Goal: Feedback & Contribution: Leave review/rating

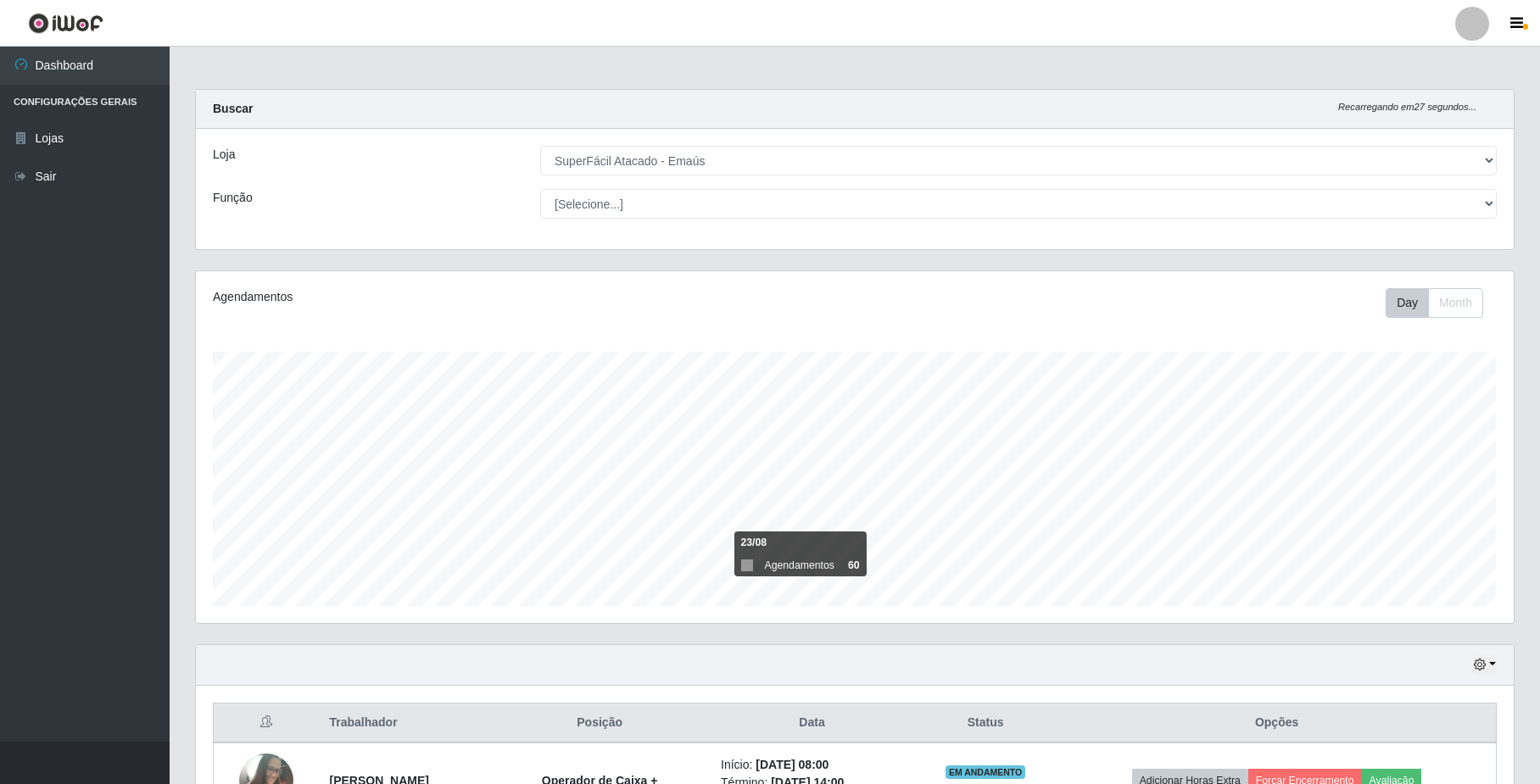
select select "407"
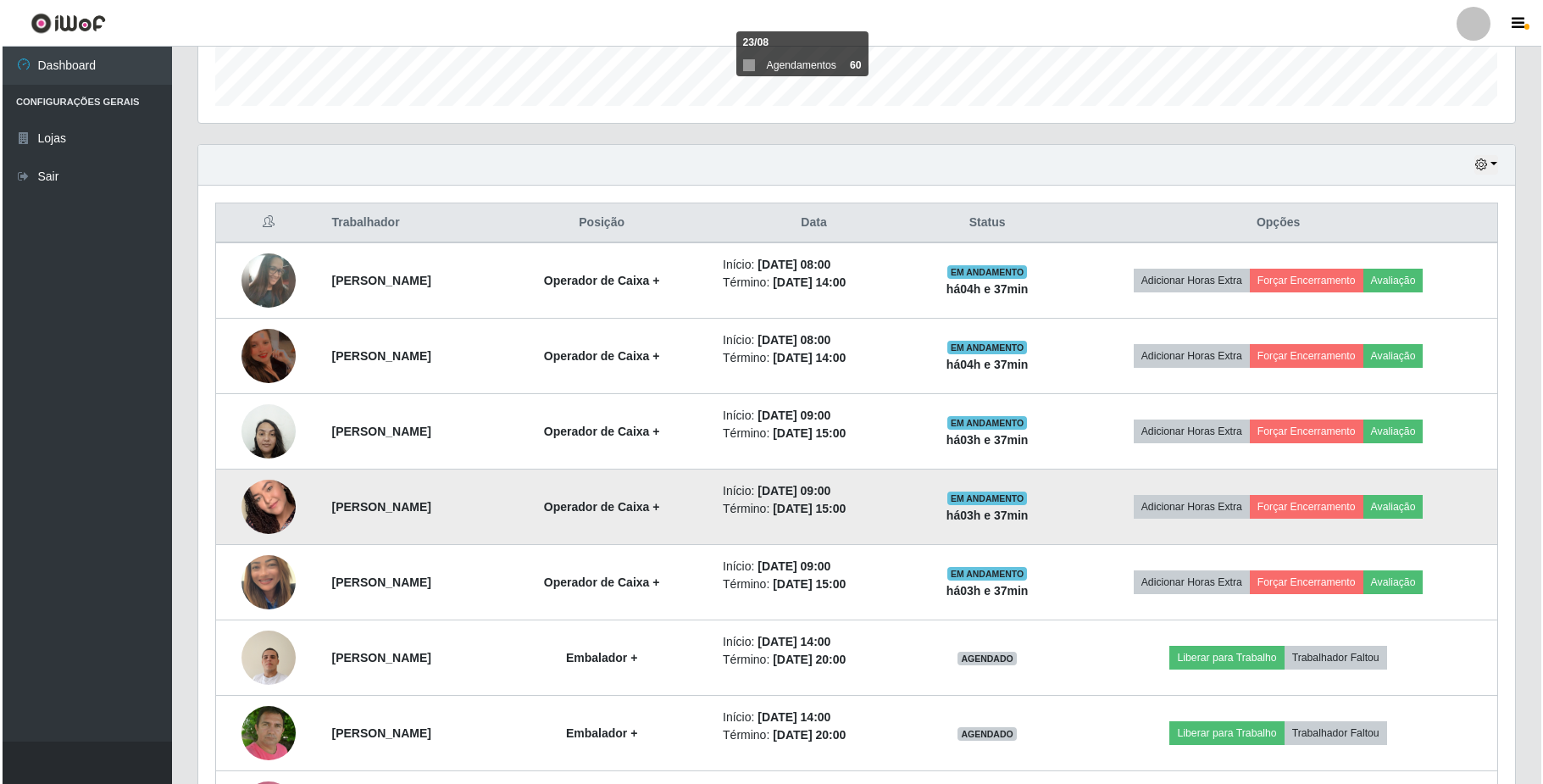
scroll to position [387, 0]
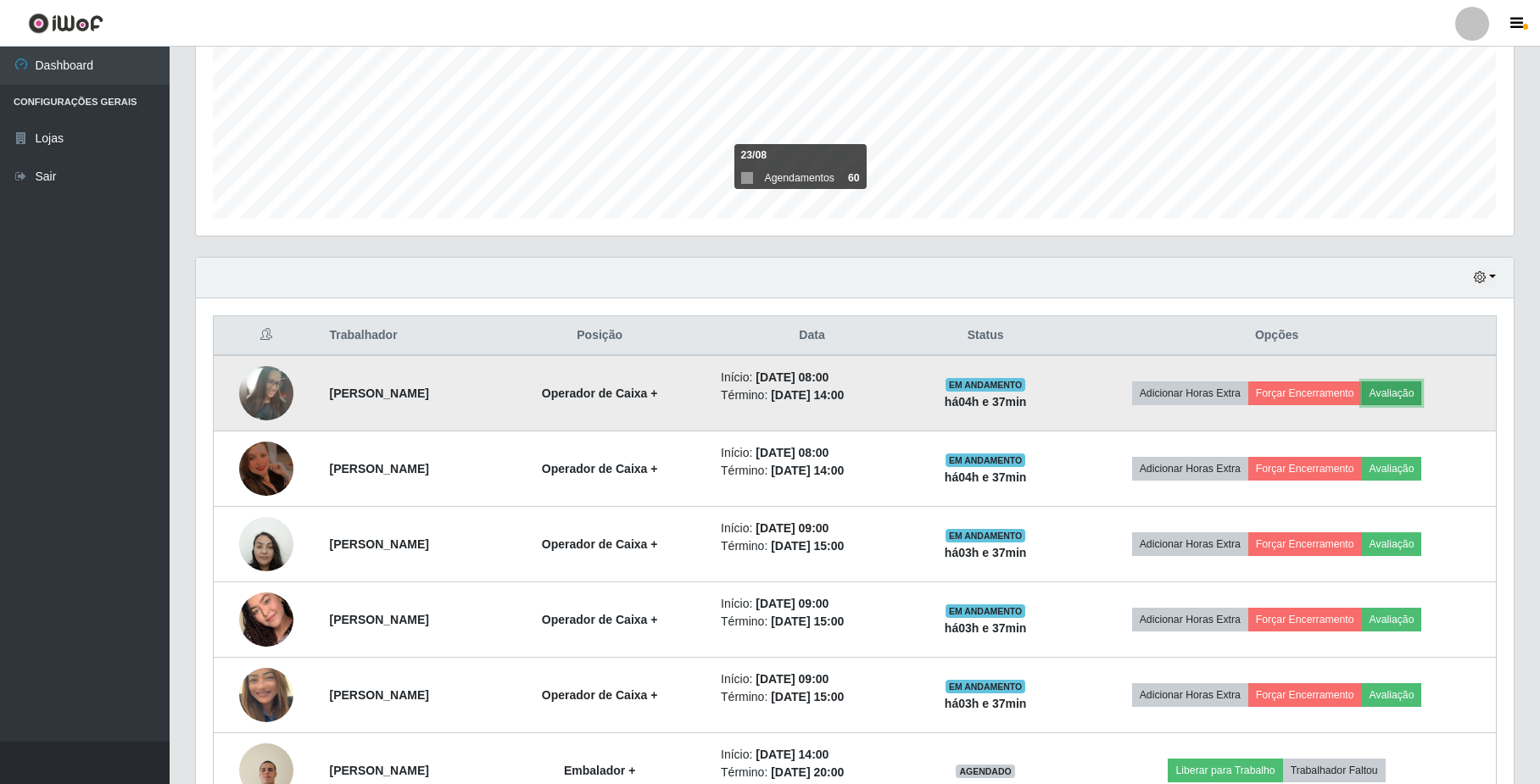
click at [1422, 394] on button "Avaliação" at bounding box center [1391, 392] width 60 height 23
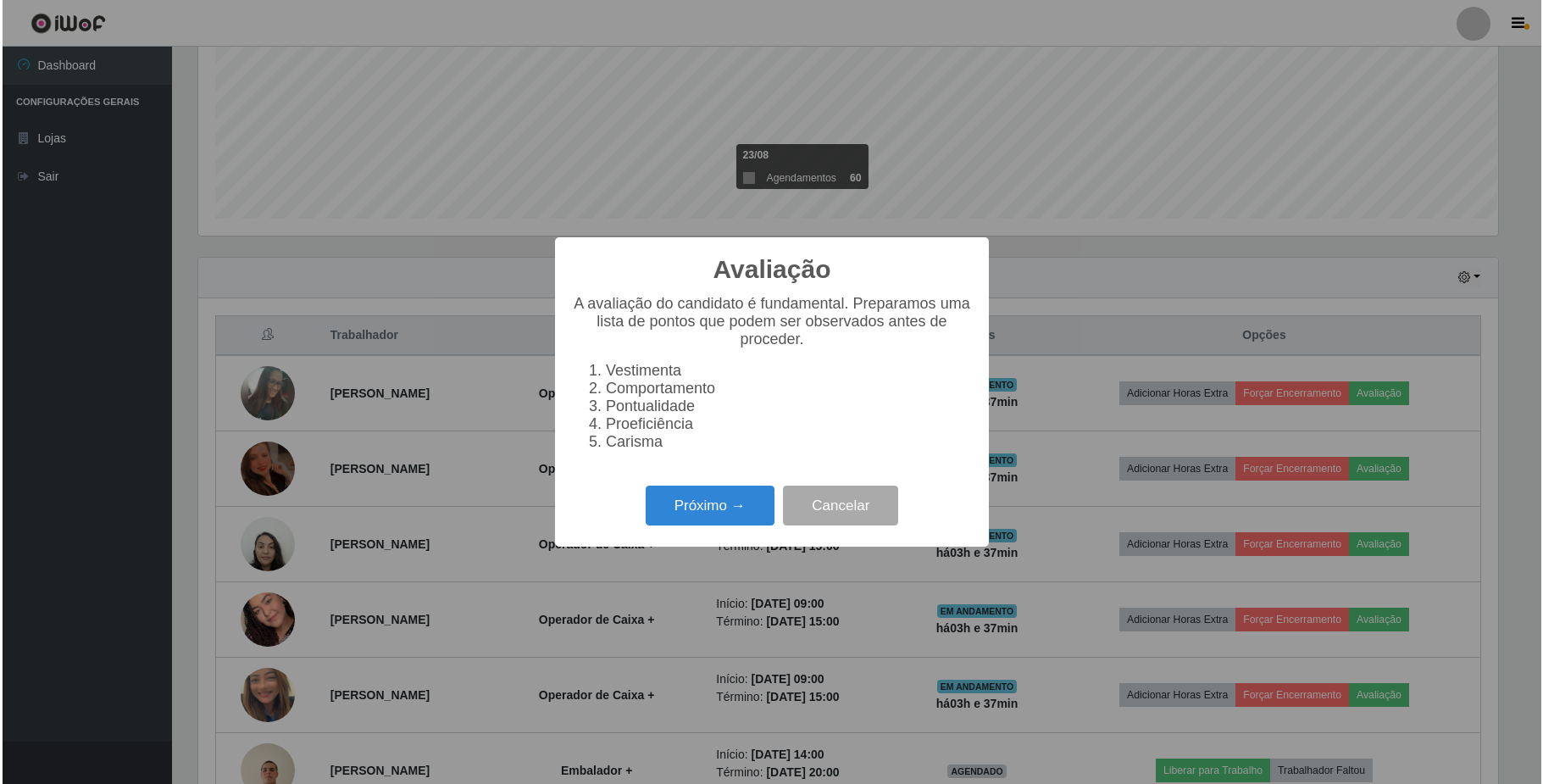
scroll to position [352, 1304]
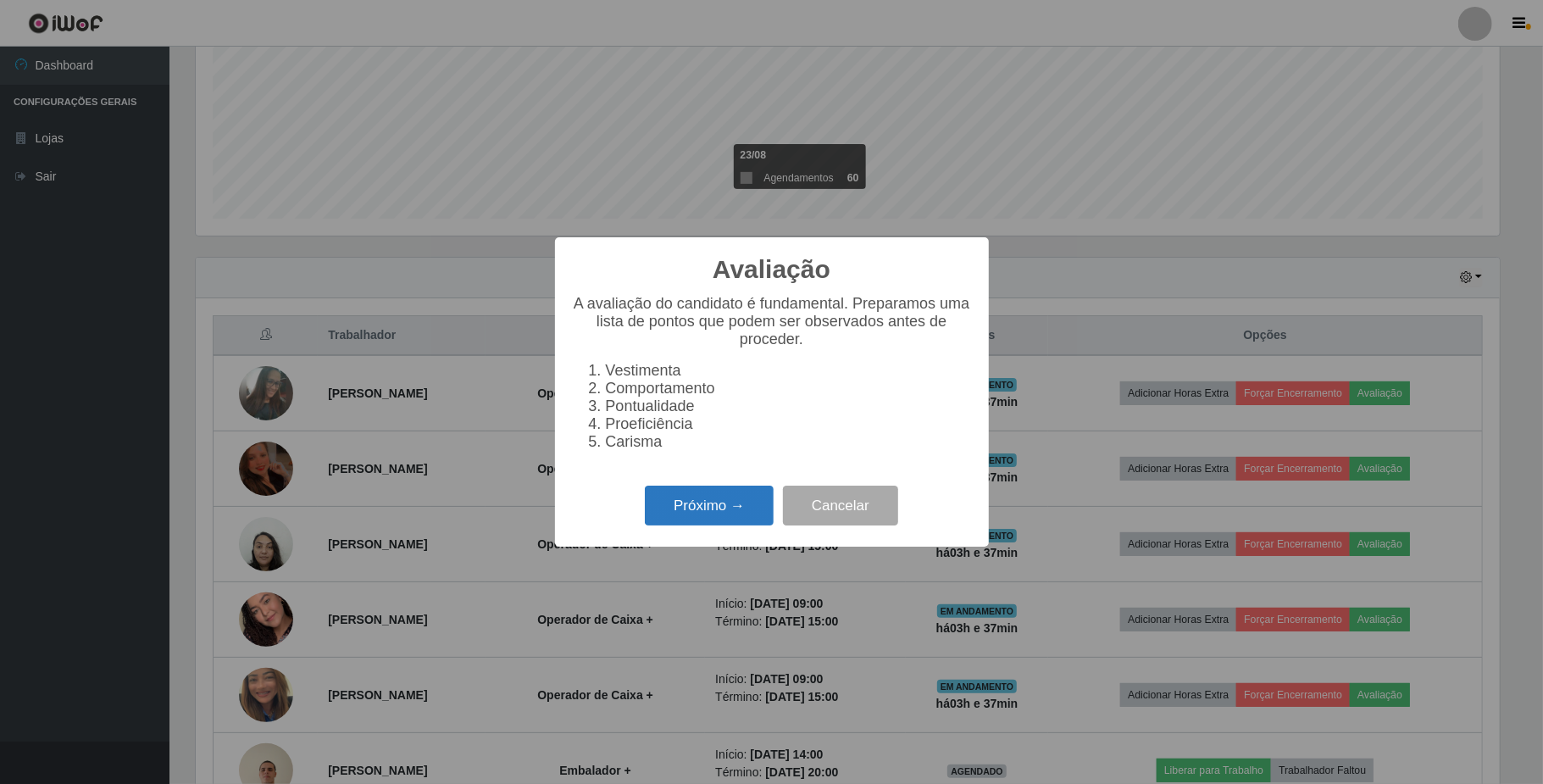
click at [682, 522] on button "Próximo →" at bounding box center [709, 506] width 129 height 40
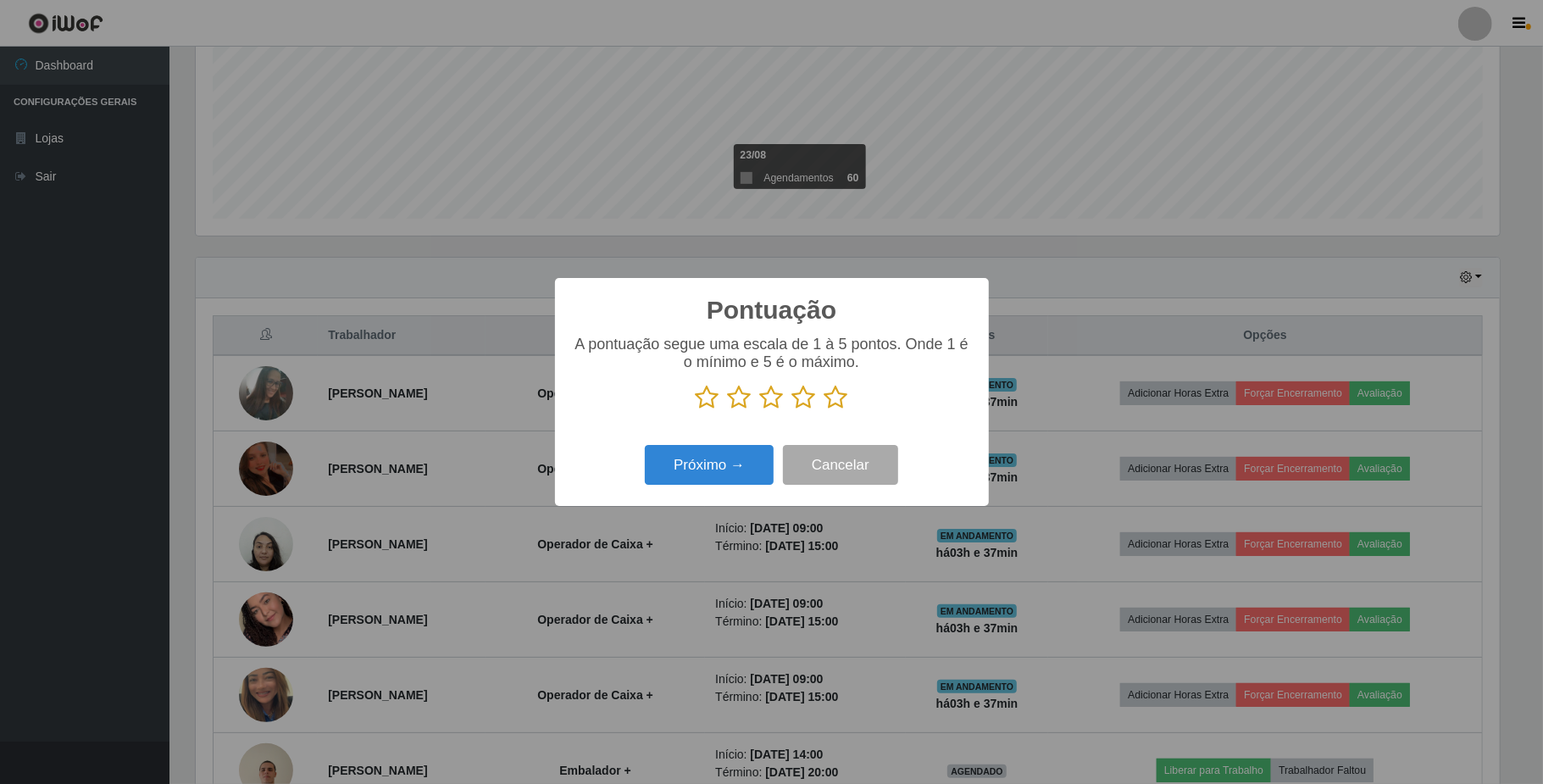
scroll to position [847065, 846243]
click at [802, 404] on icon at bounding box center [804, 397] width 23 height 25
click at [793, 410] on input "radio" at bounding box center [793, 410] width 0 height 0
click at [722, 476] on button "Próximo →" at bounding box center [709, 465] width 129 height 40
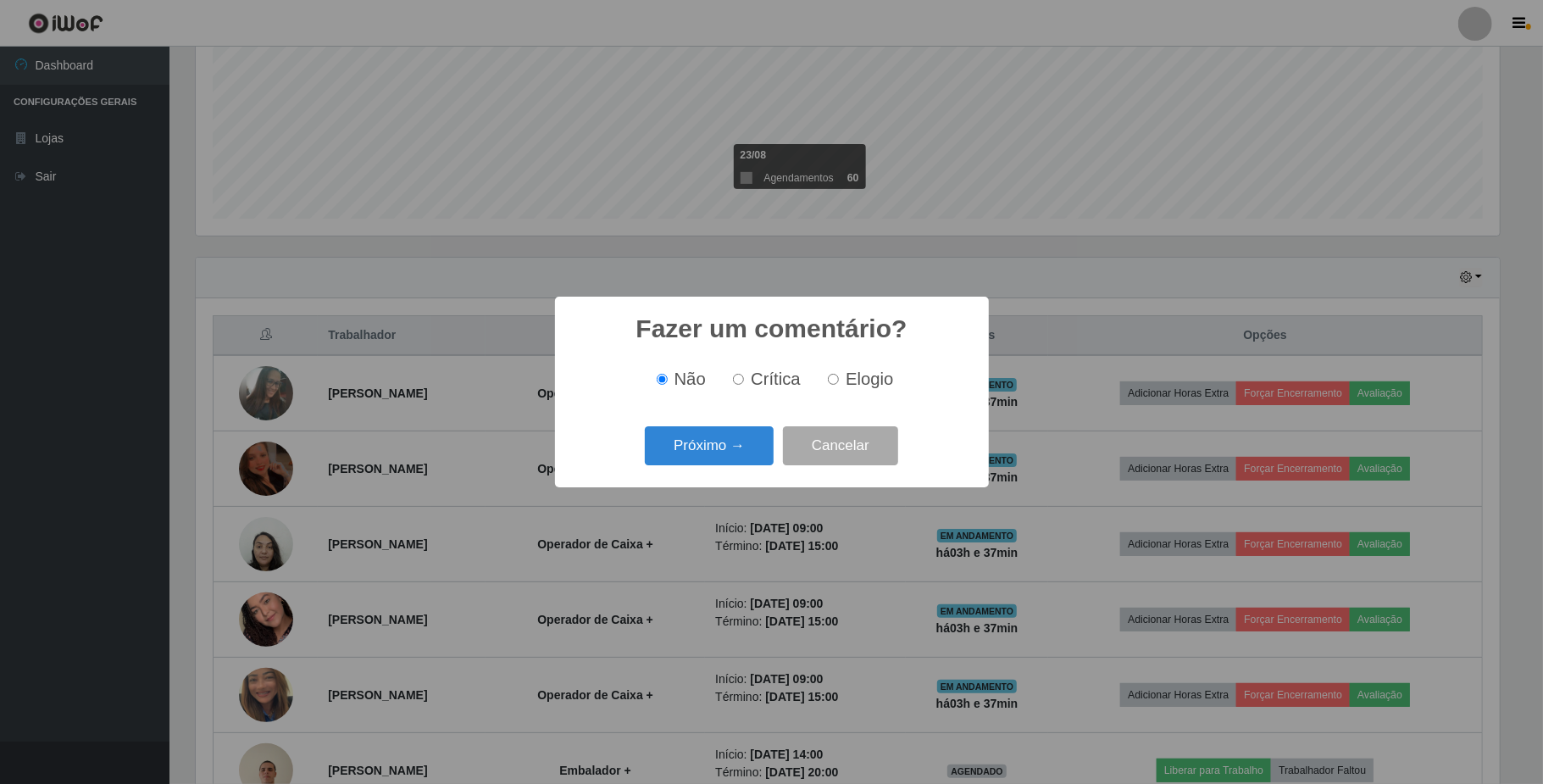
click at [828, 395] on div "Não Crítica Elogio" at bounding box center [772, 379] width 400 height 50
click at [837, 380] on input "Elogio" at bounding box center [833, 379] width 11 height 11
radio input "true"
click at [751, 454] on button "Próximo →" at bounding box center [709, 446] width 129 height 40
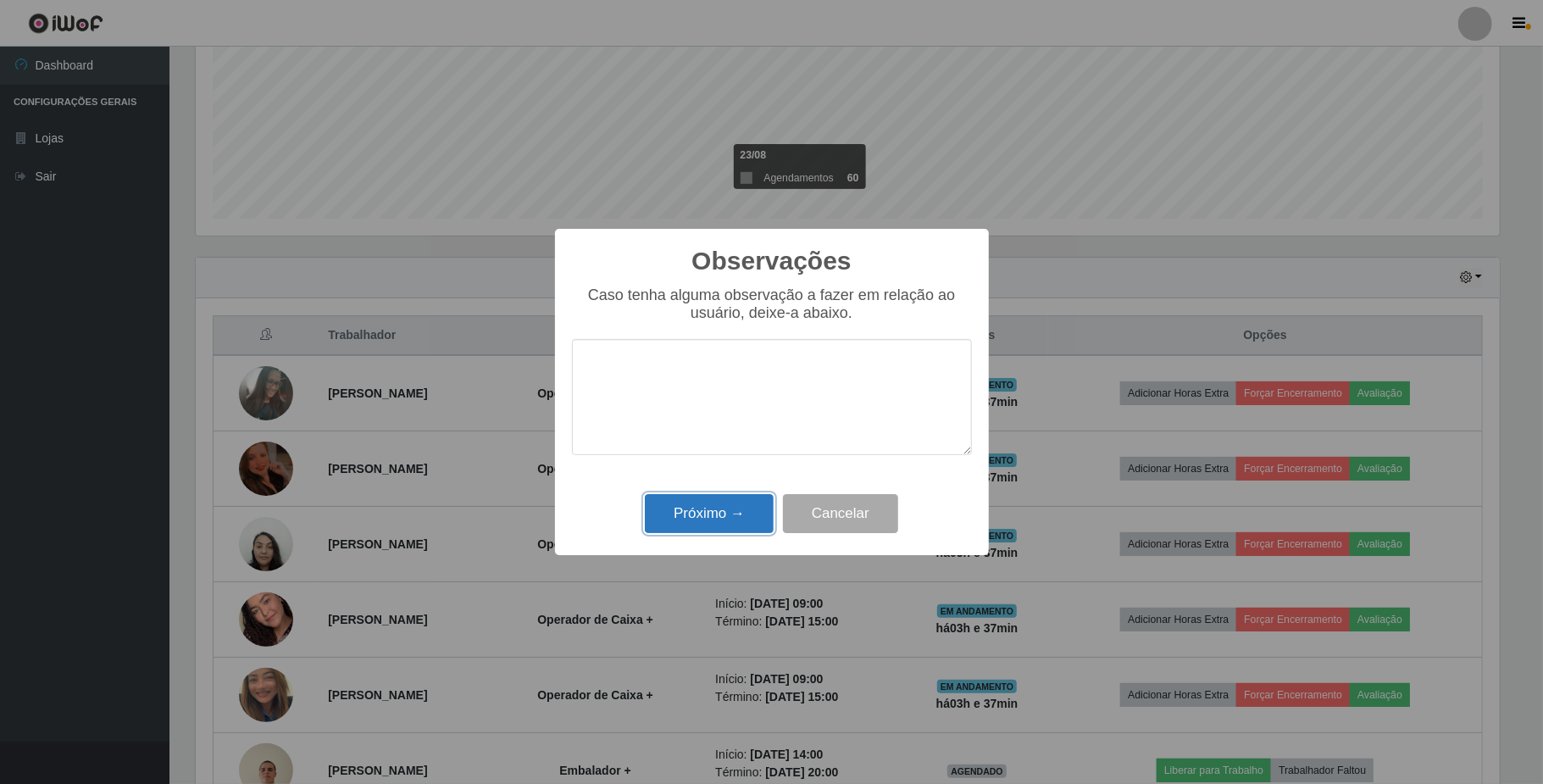
click at [742, 506] on button "Próximo →" at bounding box center [709, 514] width 129 height 40
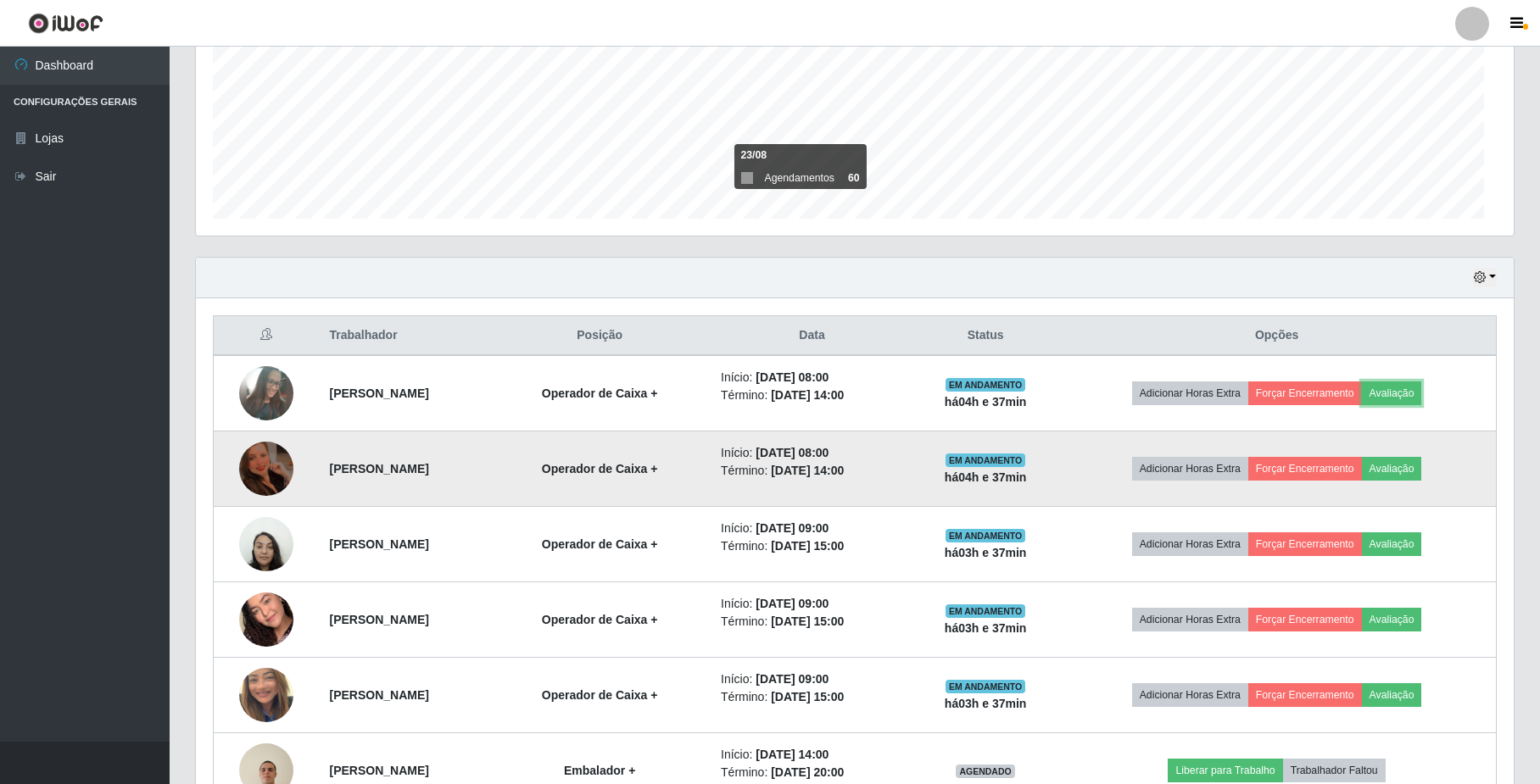
scroll to position [352, 1316]
click at [1409, 468] on button "Avaliação" at bounding box center [1391, 468] width 60 height 23
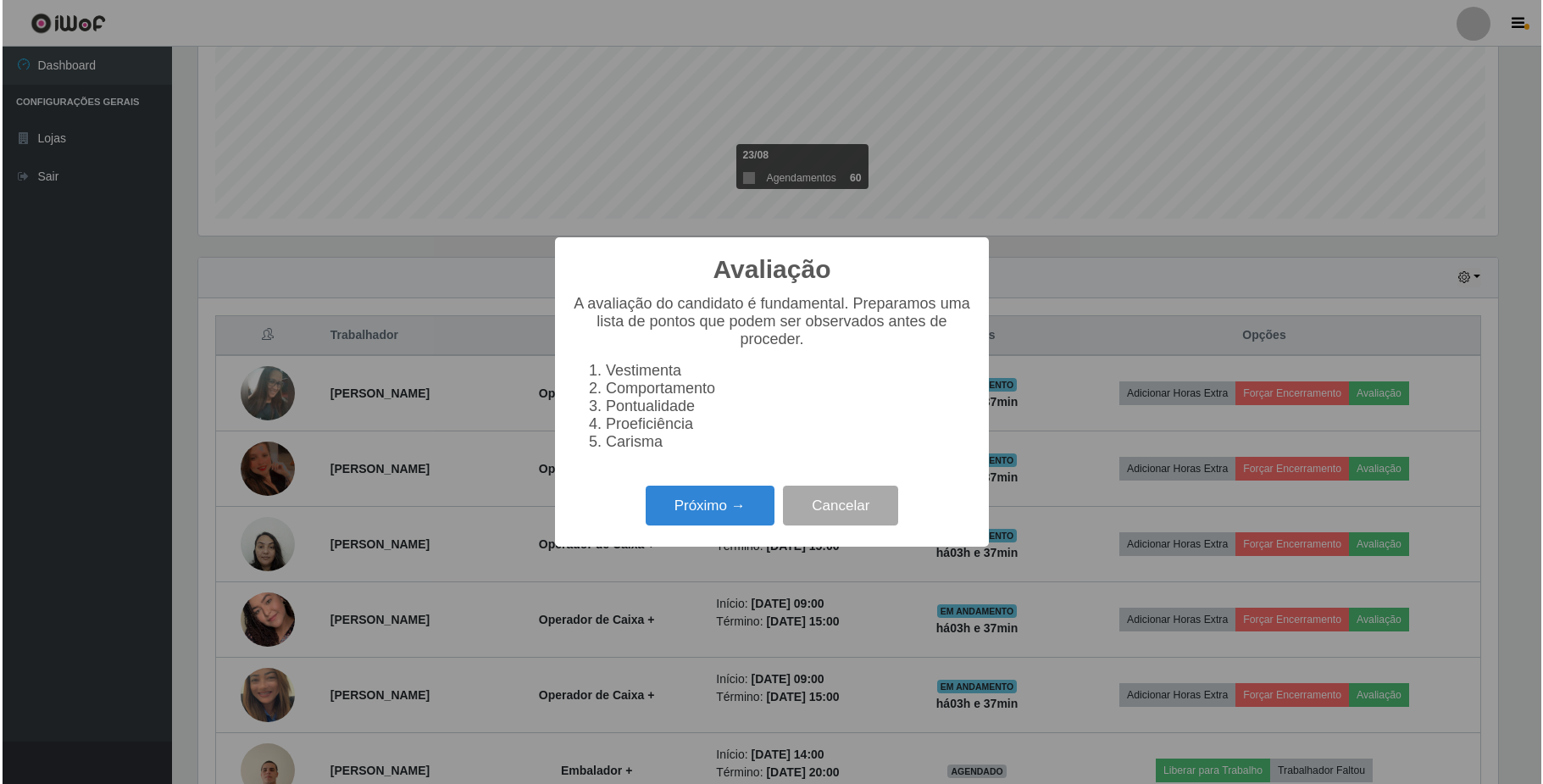
scroll to position [352, 1304]
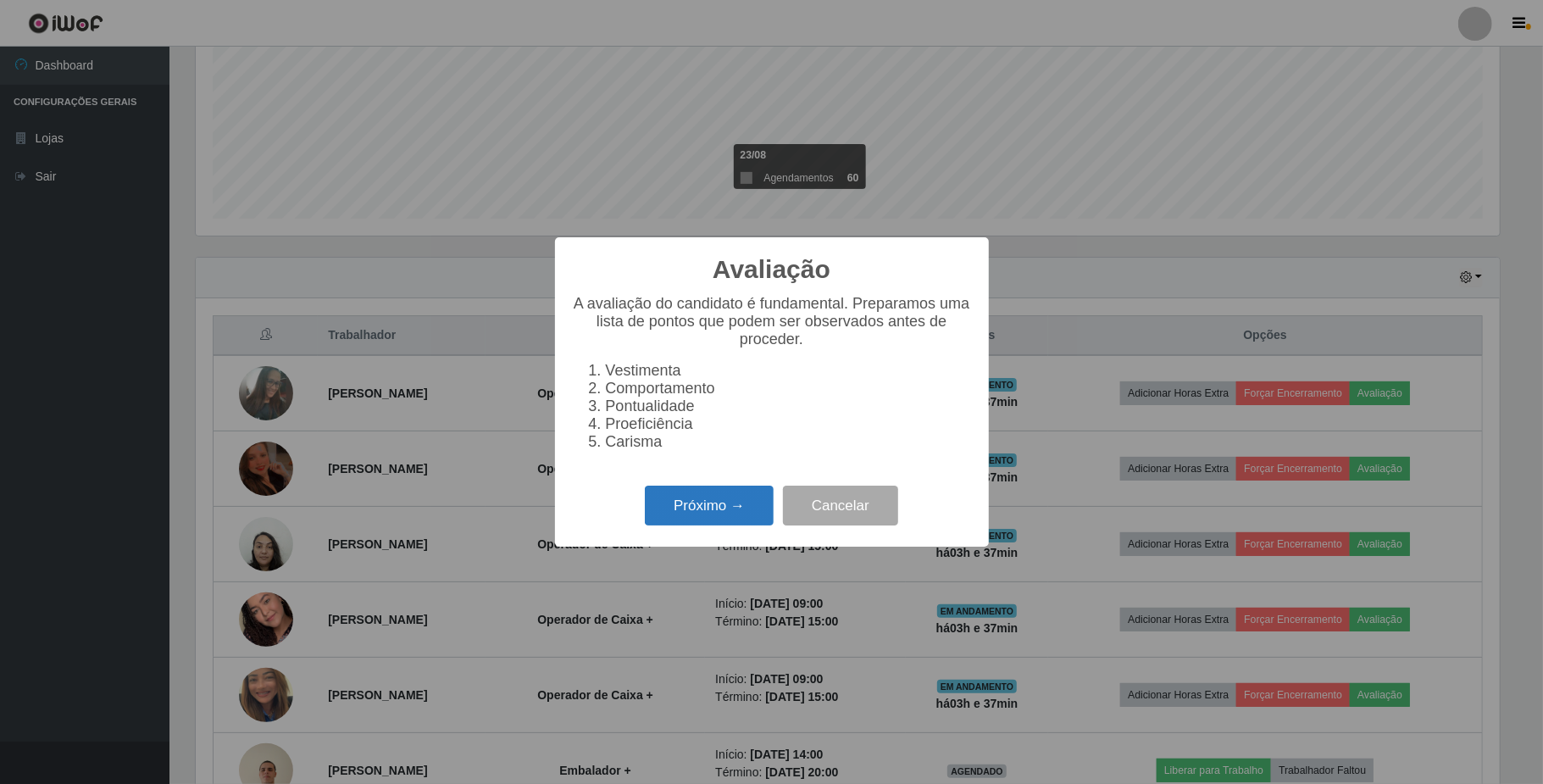
click at [721, 516] on button "Próximo →" at bounding box center [709, 506] width 129 height 40
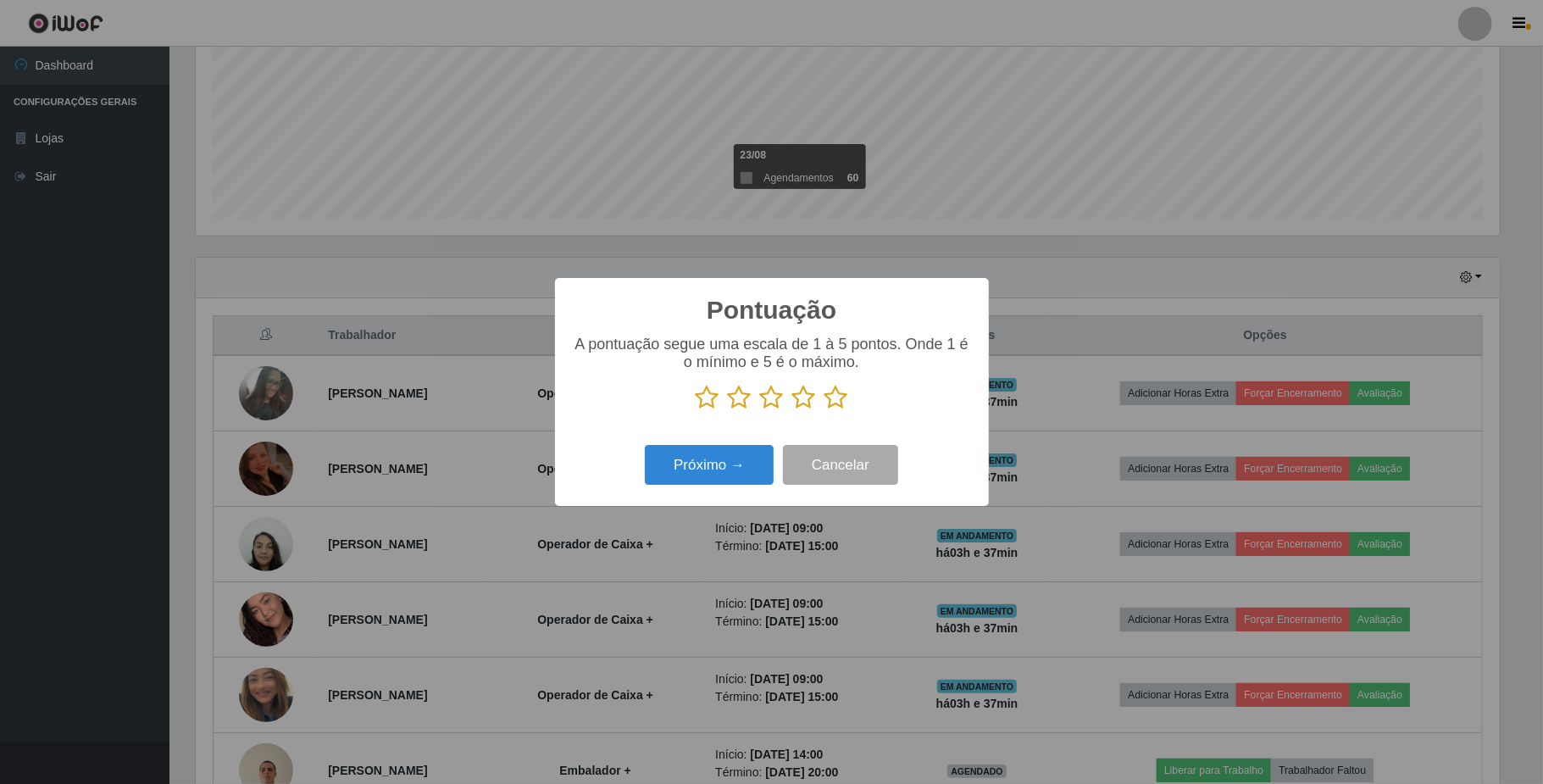
click at [801, 402] on icon at bounding box center [804, 397] width 23 height 25
click at [793, 410] on input "radio" at bounding box center [793, 410] width 0 height 0
click at [769, 456] on button "Próximo →" at bounding box center [709, 465] width 129 height 40
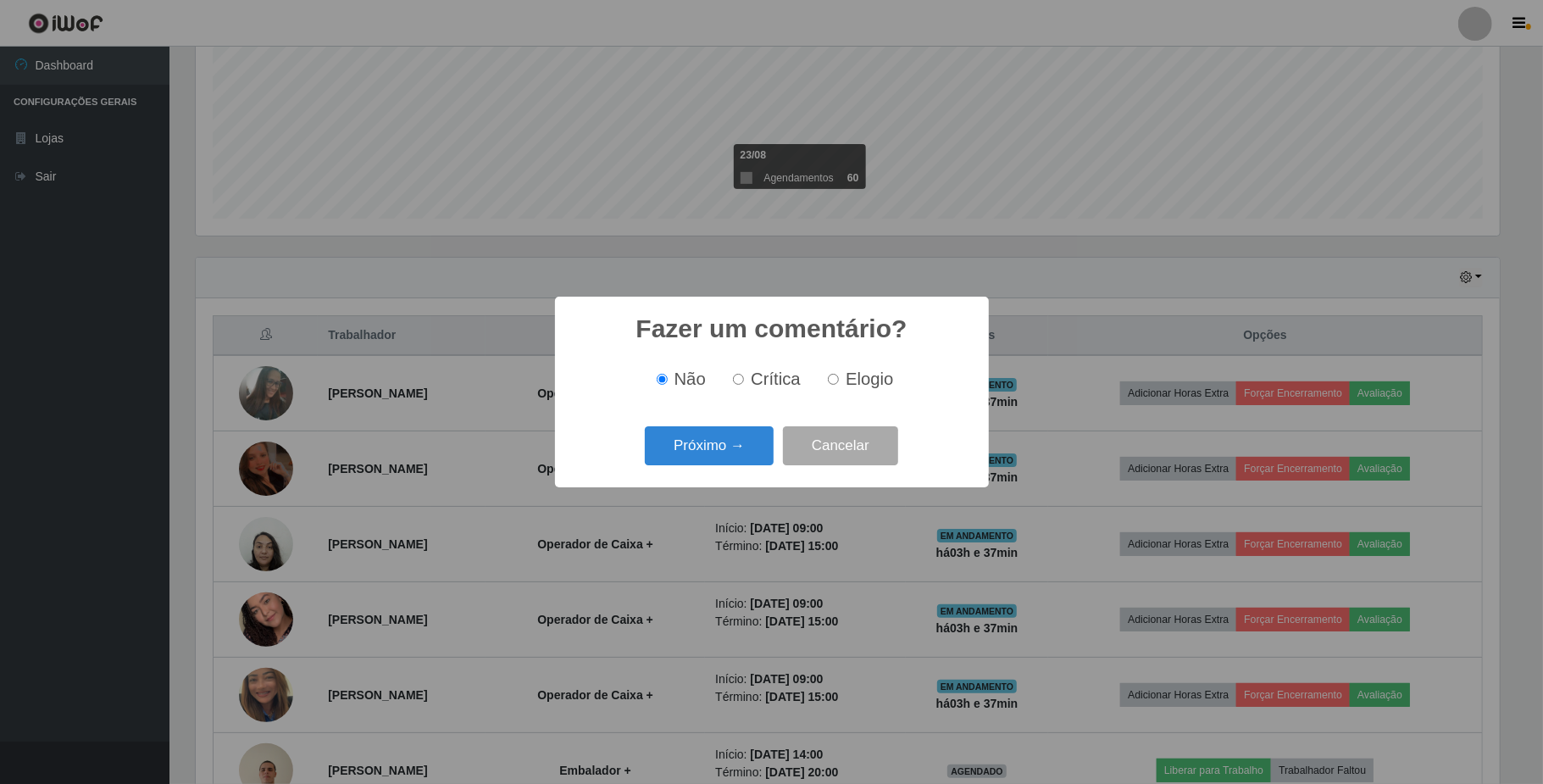
click at [832, 388] on label "Elogio" at bounding box center [857, 379] width 72 height 19
click at [832, 385] on input "Elogio" at bounding box center [833, 379] width 11 height 11
radio input "true"
click at [760, 472] on div "Fazer um comentário? × Não Crítica Elogio Próximo → Cancelar" at bounding box center [772, 392] width 434 height 190
click at [705, 455] on button "Próximo →" at bounding box center [709, 446] width 129 height 40
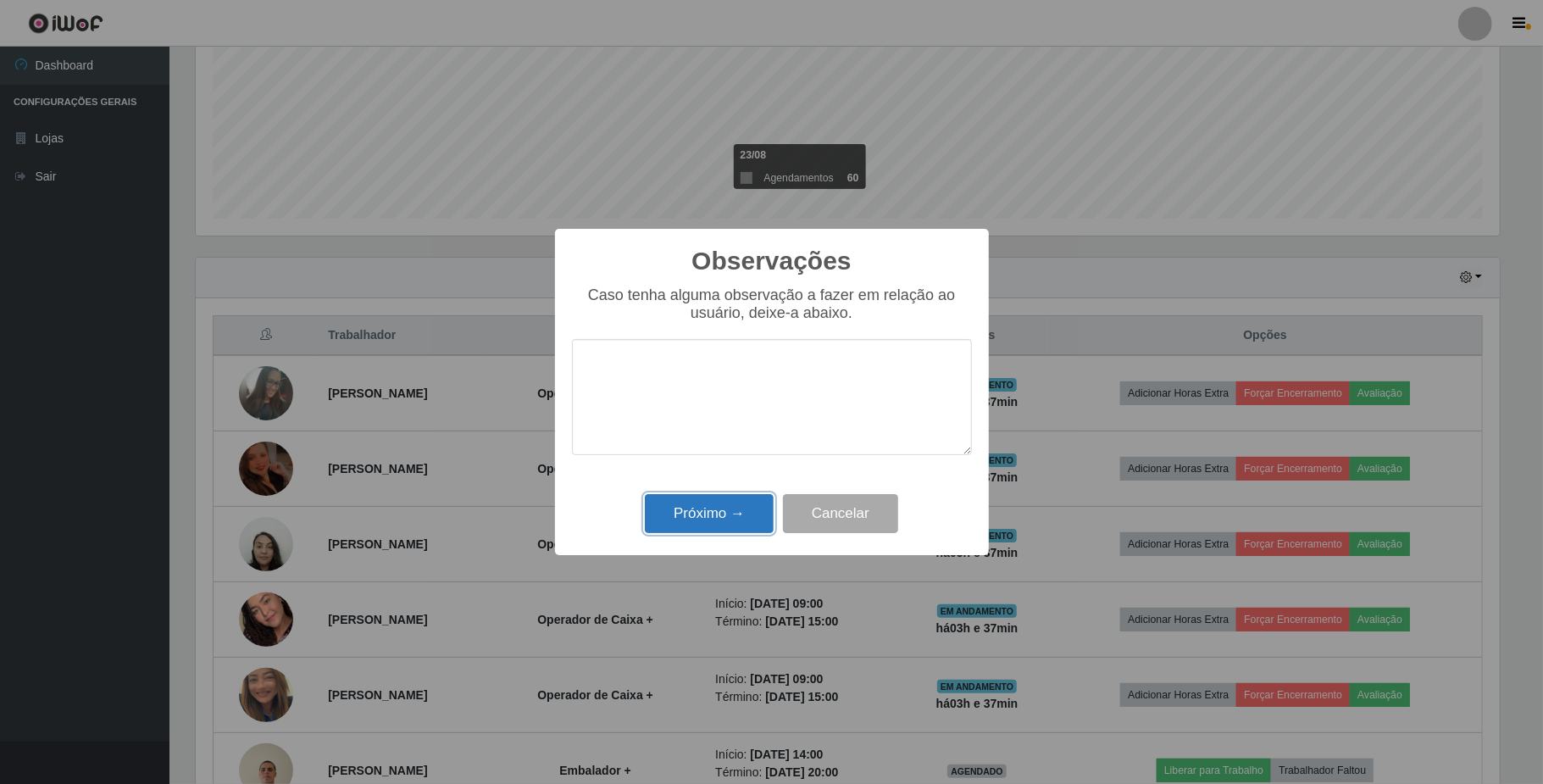
click at [717, 515] on button "Próximo →" at bounding box center [709, 514] width 129 height 40
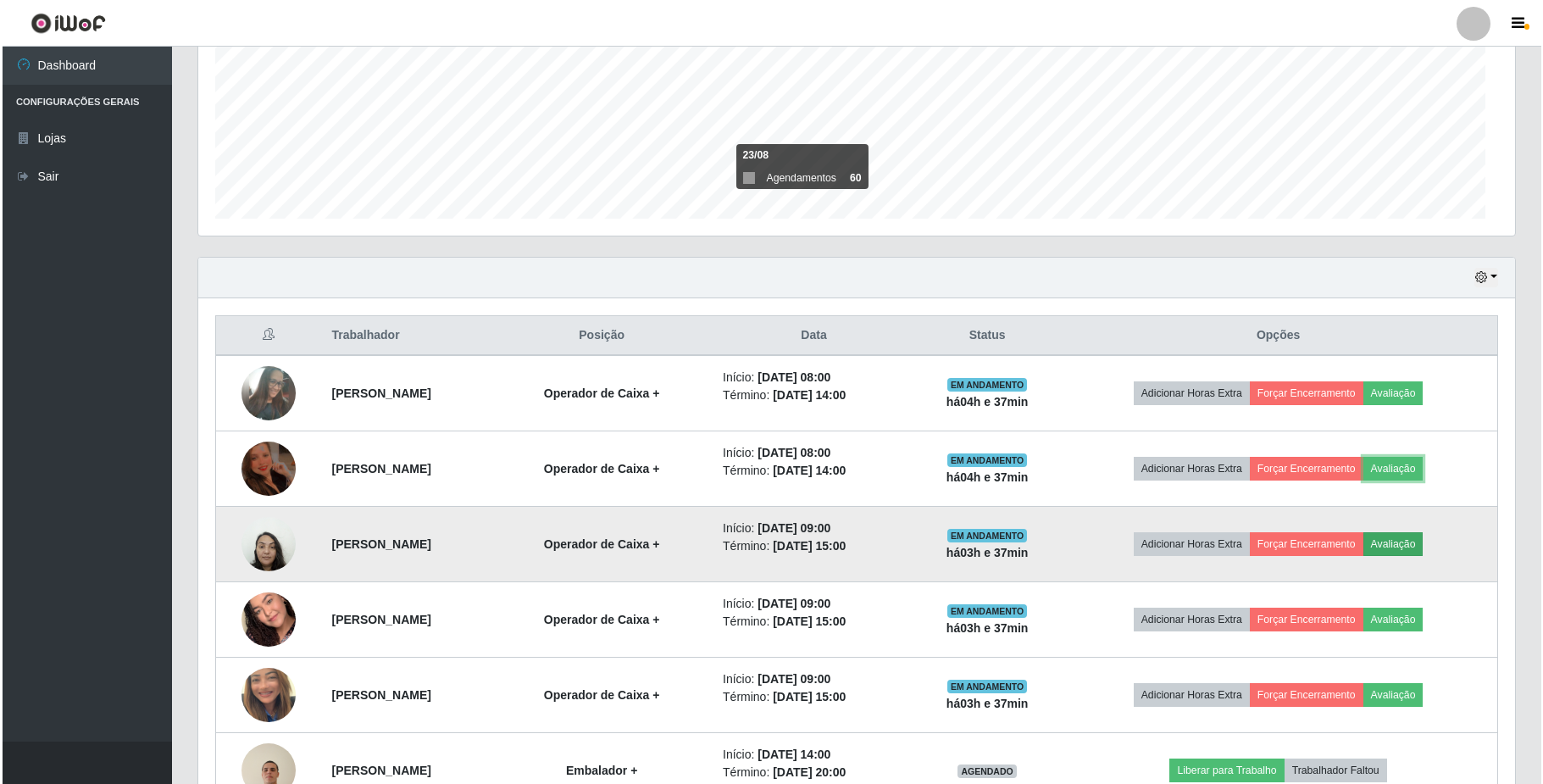
scroll to position [352, 1316]
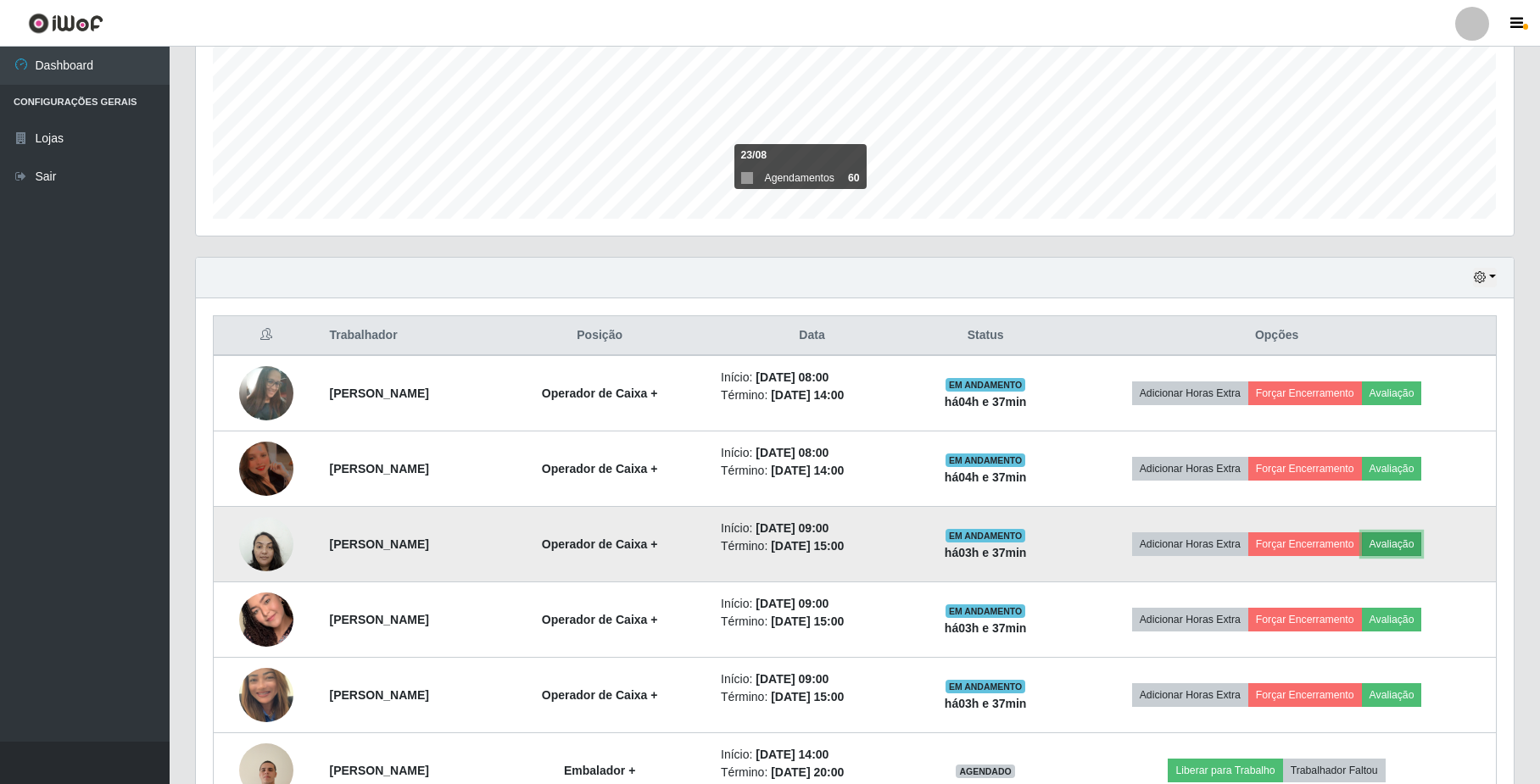
click at [1421, 554] on button "Avaliação" at bounding box center [1391, 544] width 60 height 23
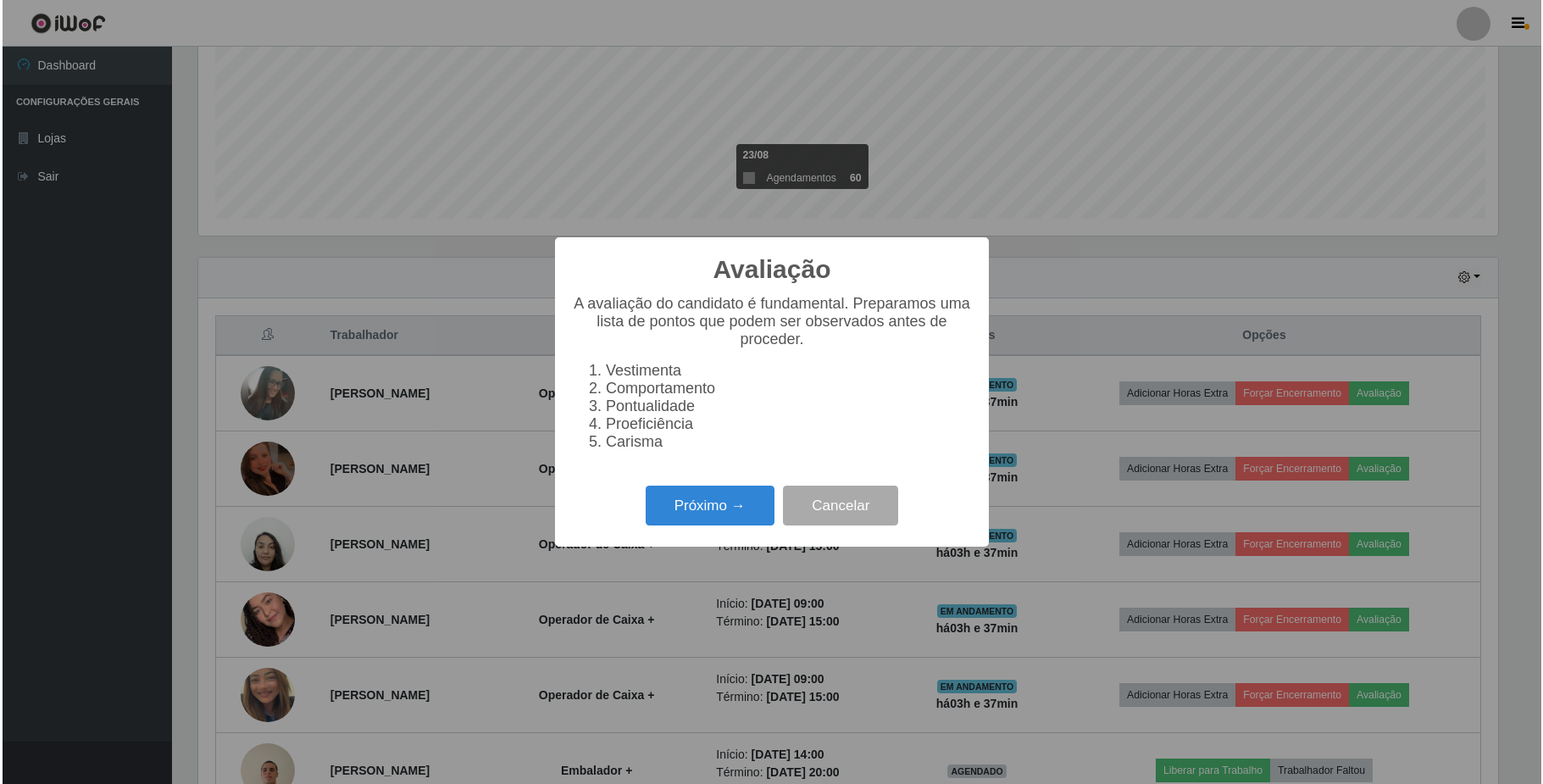
scroll to position [352, 1304]
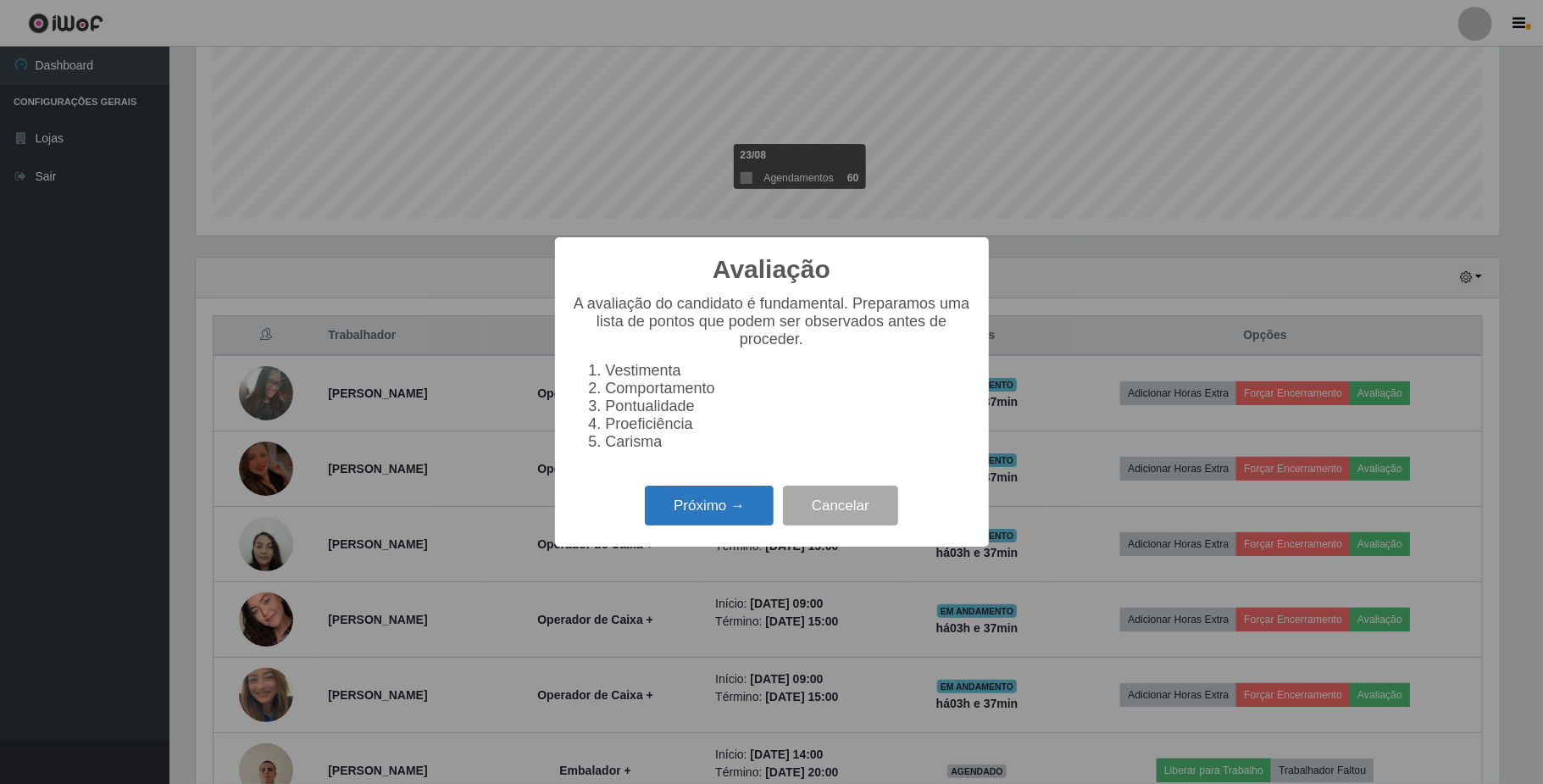
click at [751, 517] on button "Próximo →" at bounding box center [709, 506] width 129 height 40
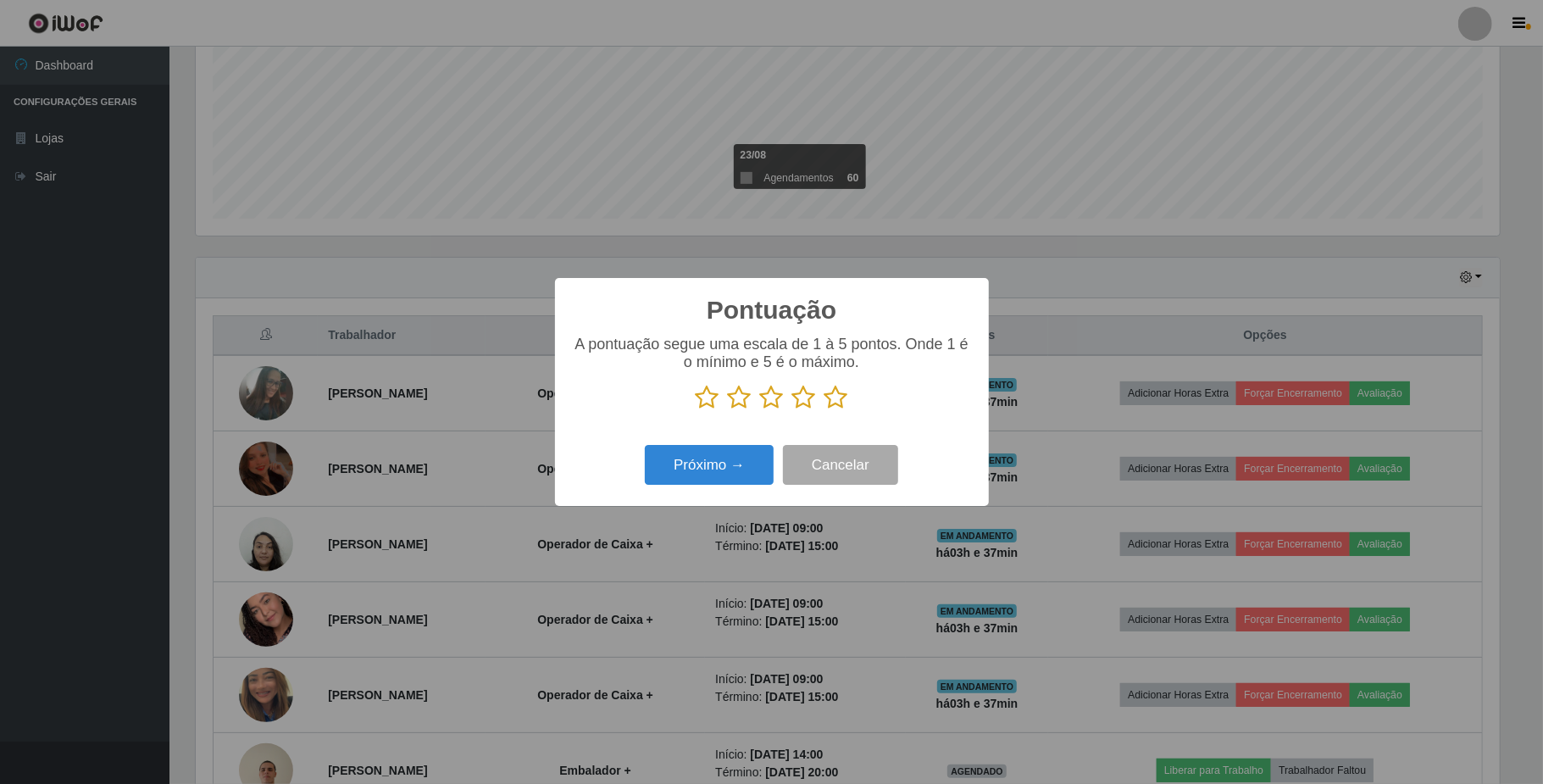
click at [803, 401] on icon at bounding box center [804, 397] width 23 height 25
click at [793, 410] on input "radio" at bounding box center [793, 410] width 0 height 0
click at [721, 470] on button "Próximo →" at bounding box center [709, 465] width 129 height 40
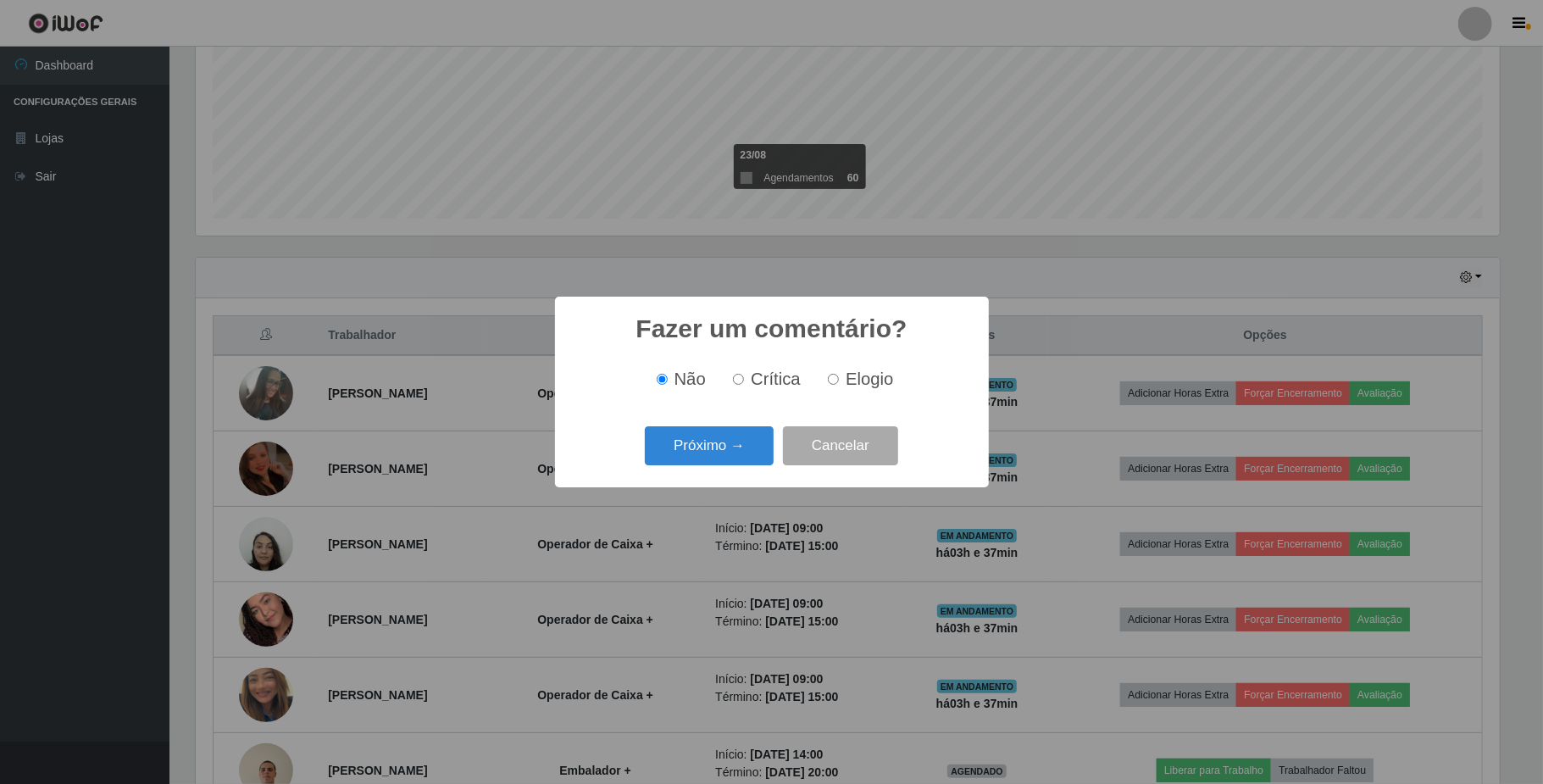
click at [835, 386] on label "Elogio" at bounding box center [857, 379] width 72 height 19
click at [835, 385] on input "Elogio" at bounding box center [833, 379] width 11 height 11
radio input "true"
click at [727, 448] on button "Próximo →" at bounding box center [709, 446] width 129 height 40
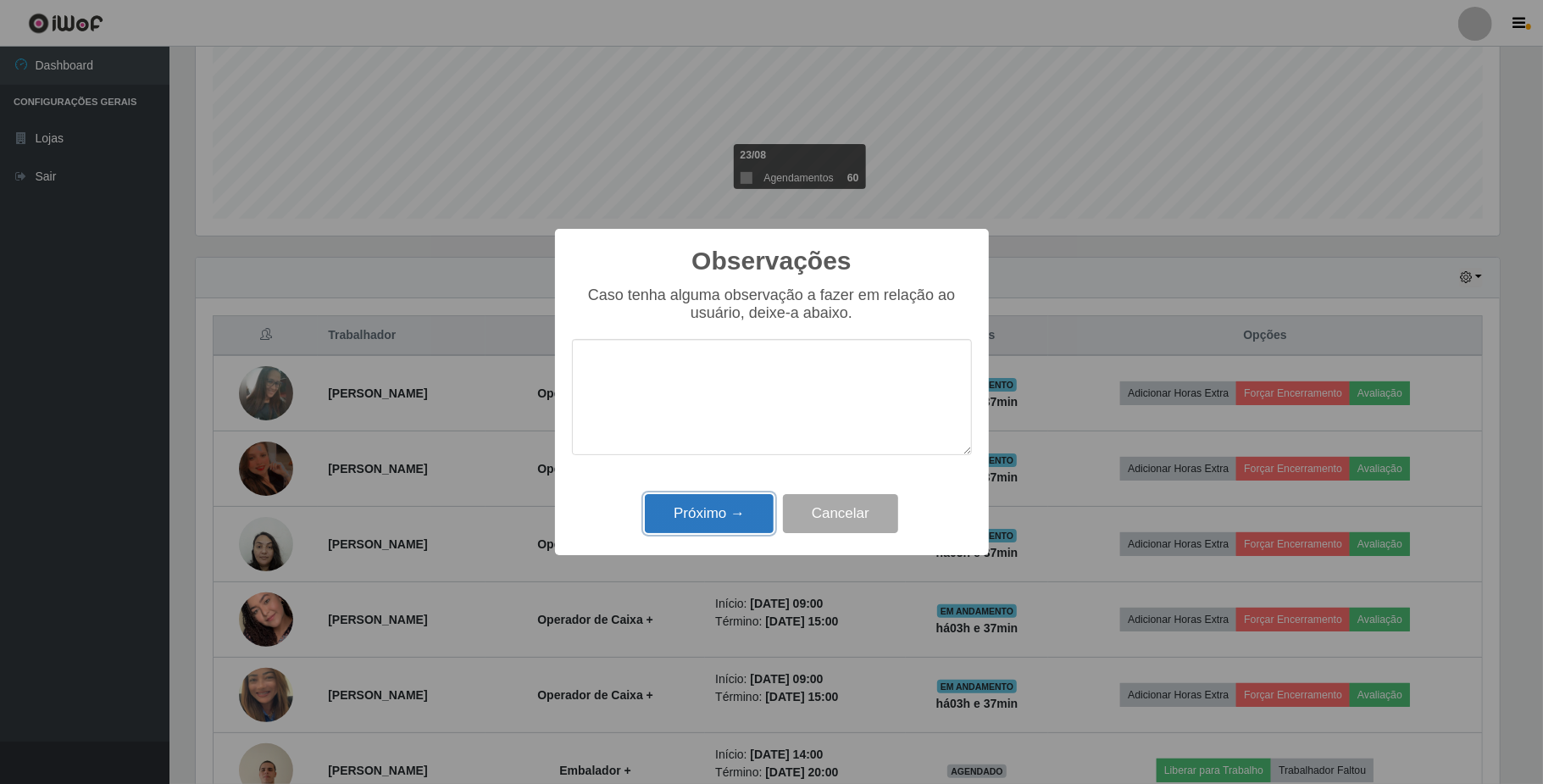
click at [734, 524] on button "Próximo →" at bounding box center [709, 514] width 129 height 40
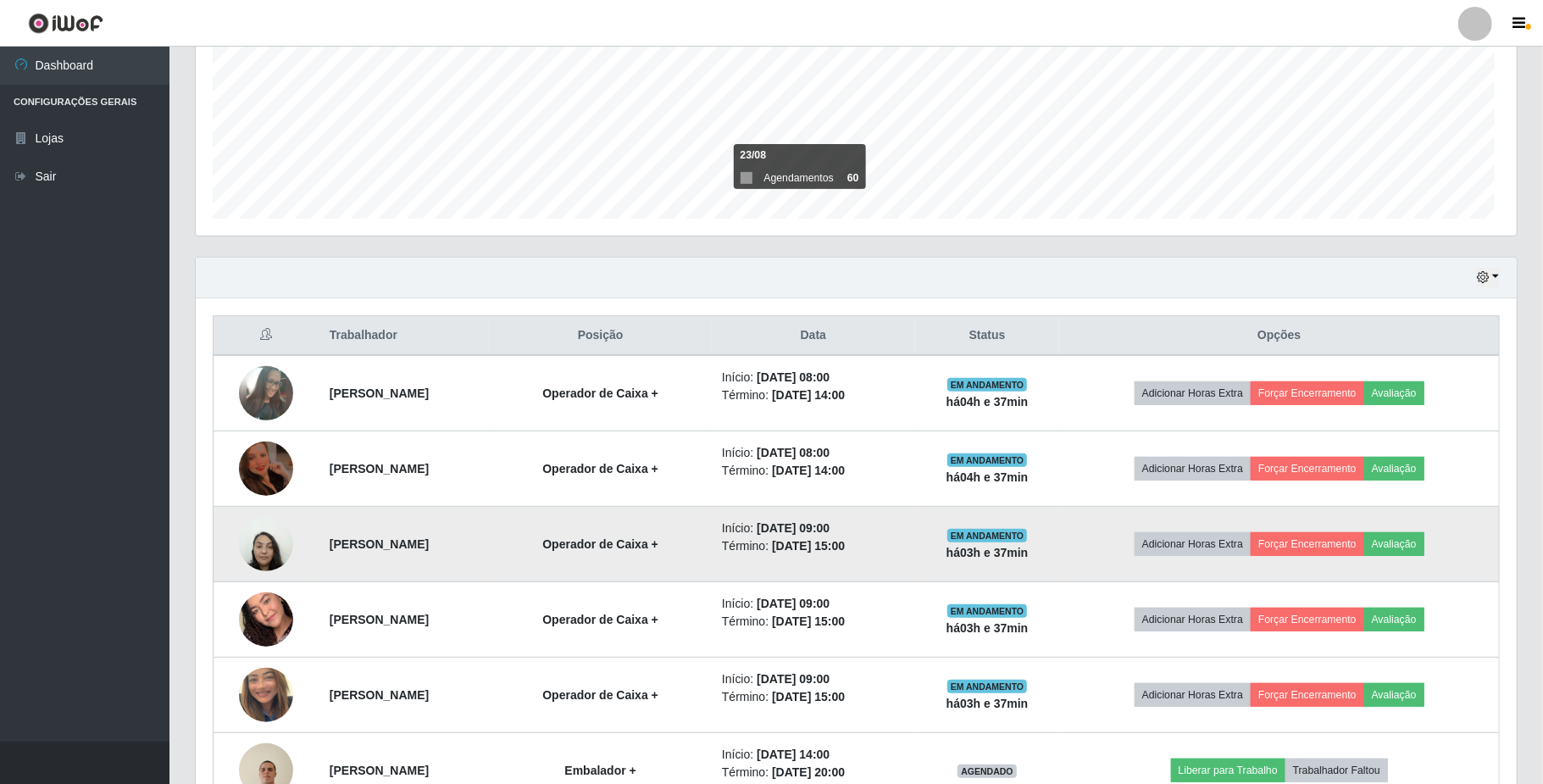
scroll to position [352, 1316]
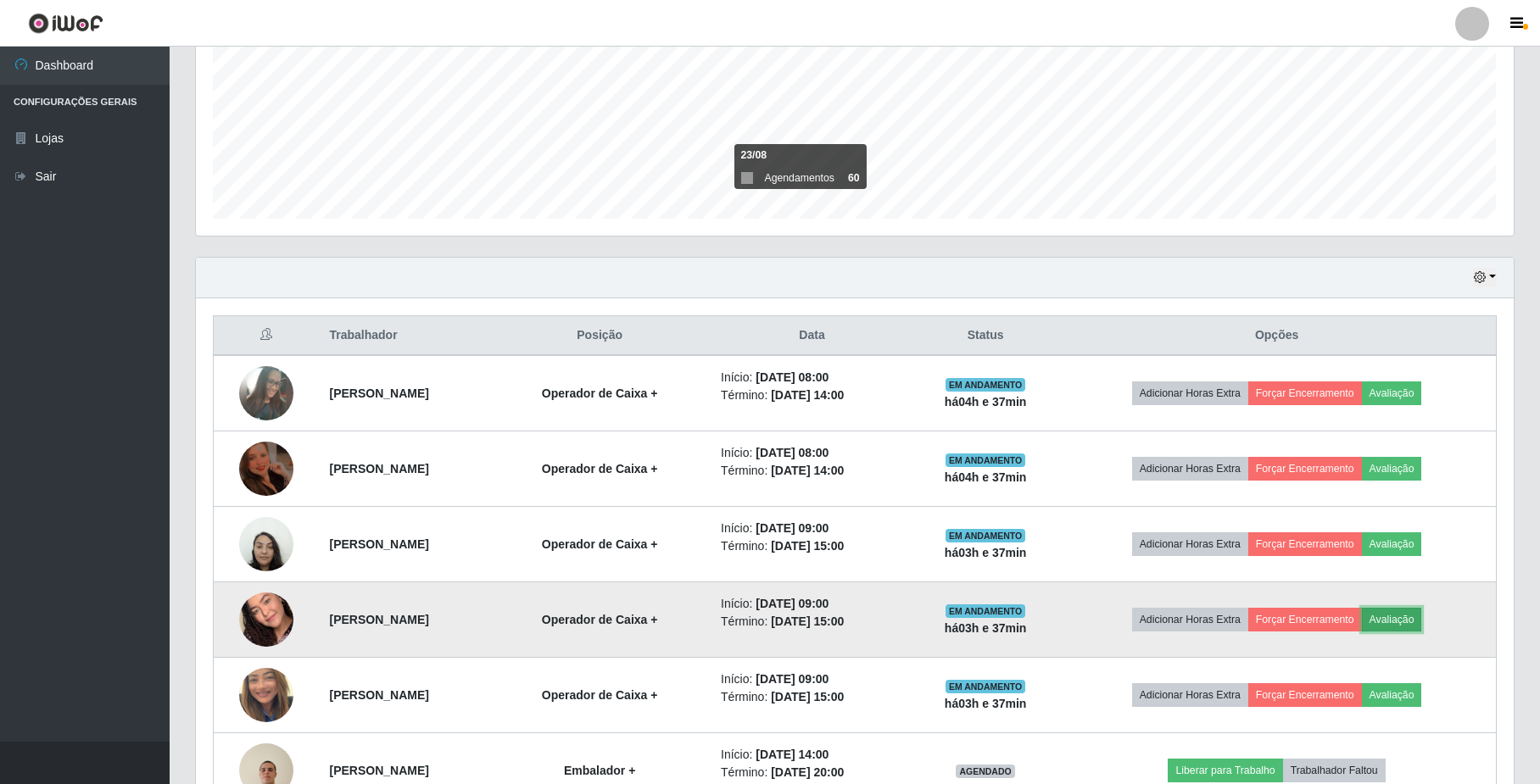
click at [1409, 615] on button "Avaliação" at bounding box center [1391, 619] width 60 height 23
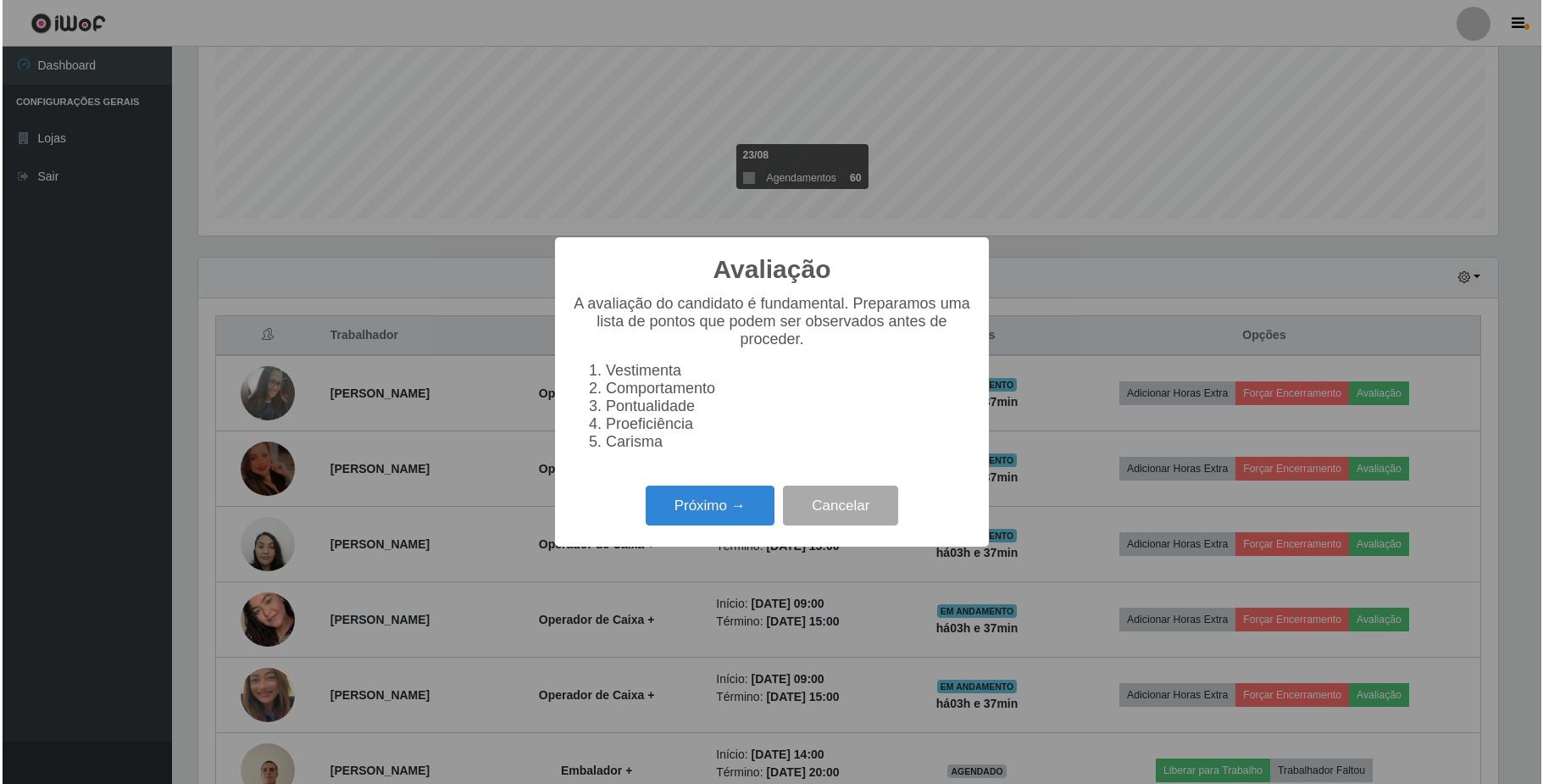
scroll to position [352, 1304]
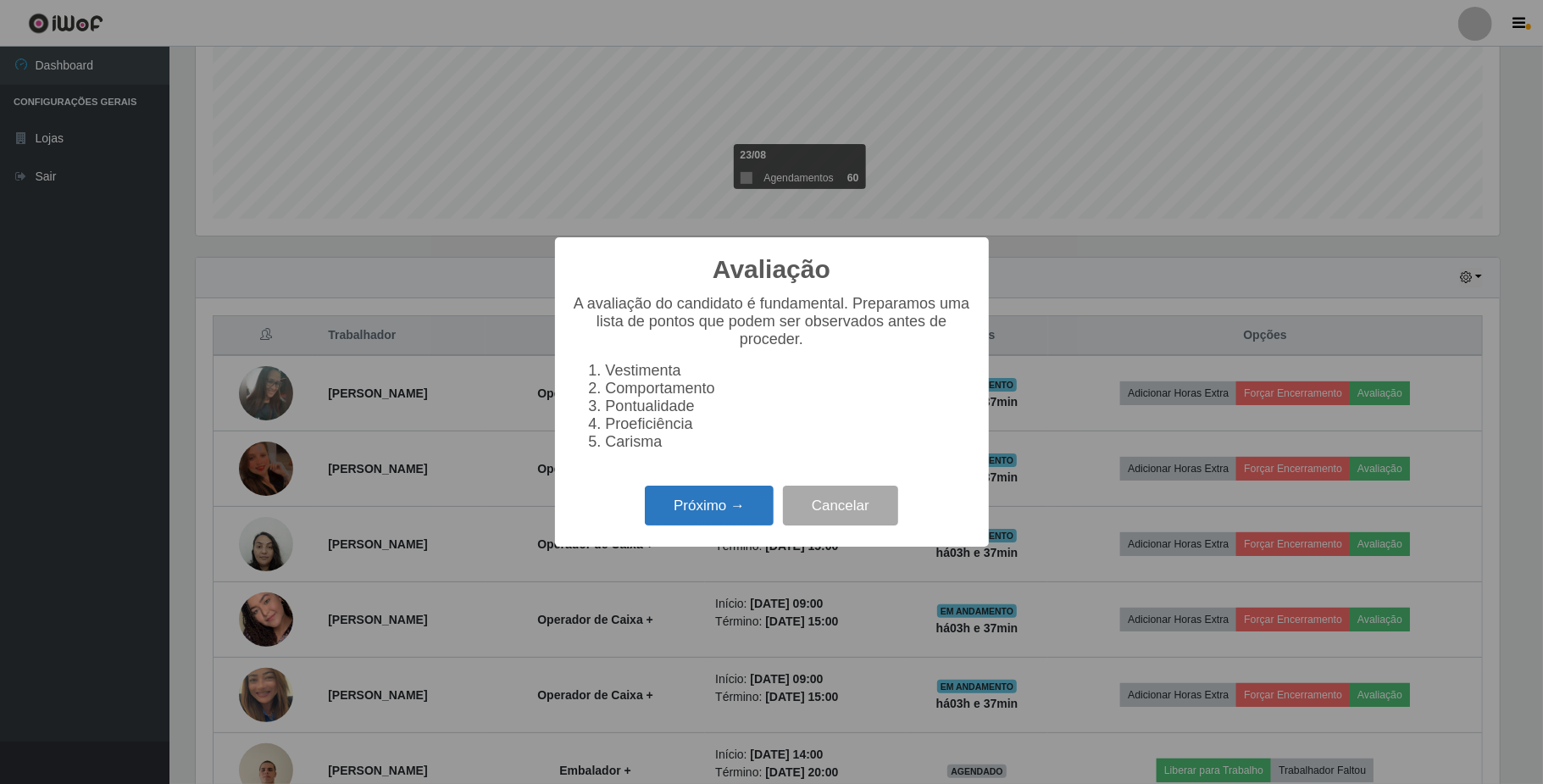
click at [701, 526] on button "Próximo →" at bounding box center [709, 506] width 129 height 40
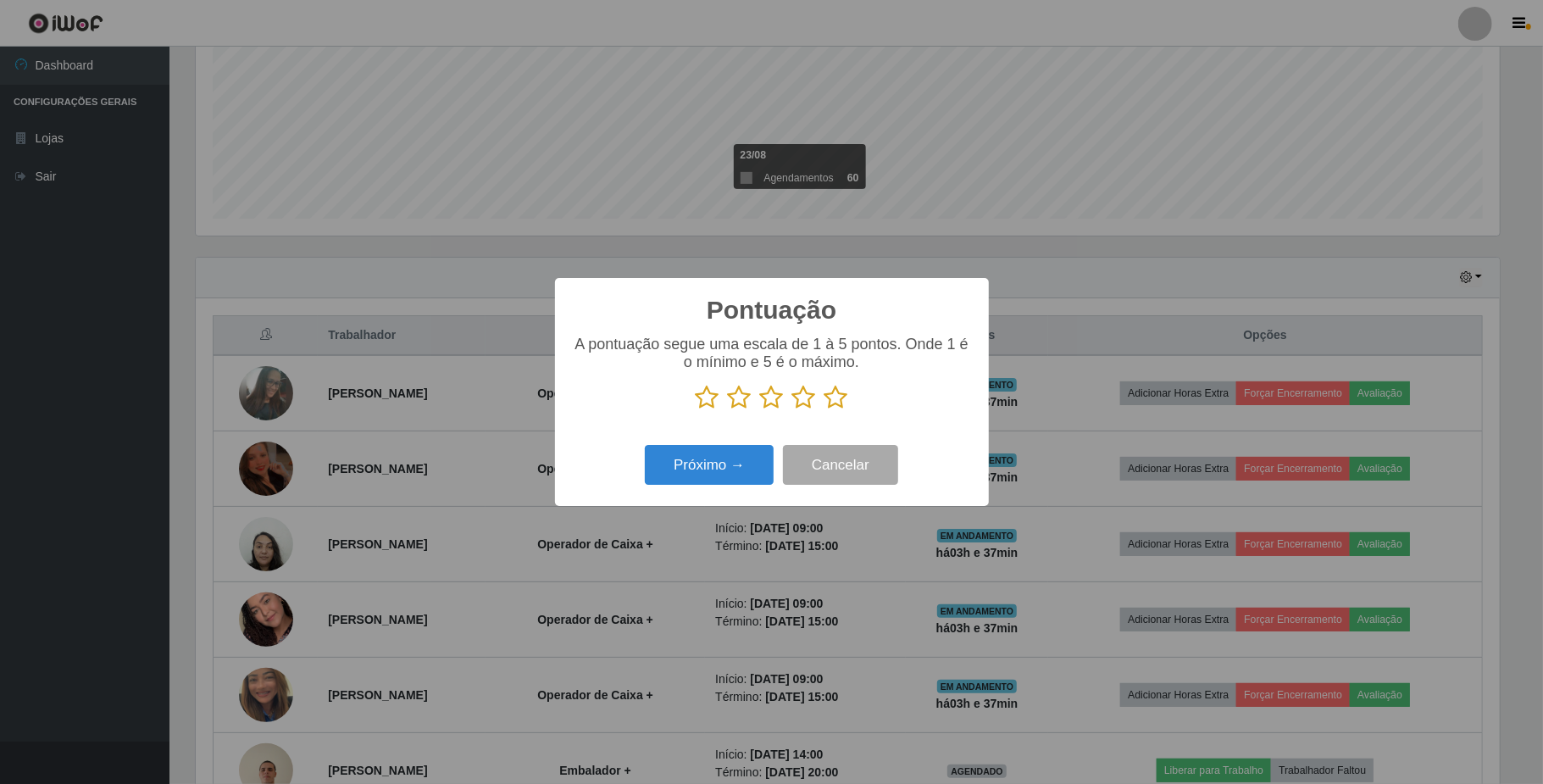
click at [798, 398] on icon at bounding box center [804, 397] width 23 height 25
click at [793, 410] on input "radio" at bounding box center [793, 410] width 0 height 0
click at [728, 472] on button "Próximo →" at bounding box center [709, 465] width 129 height 40
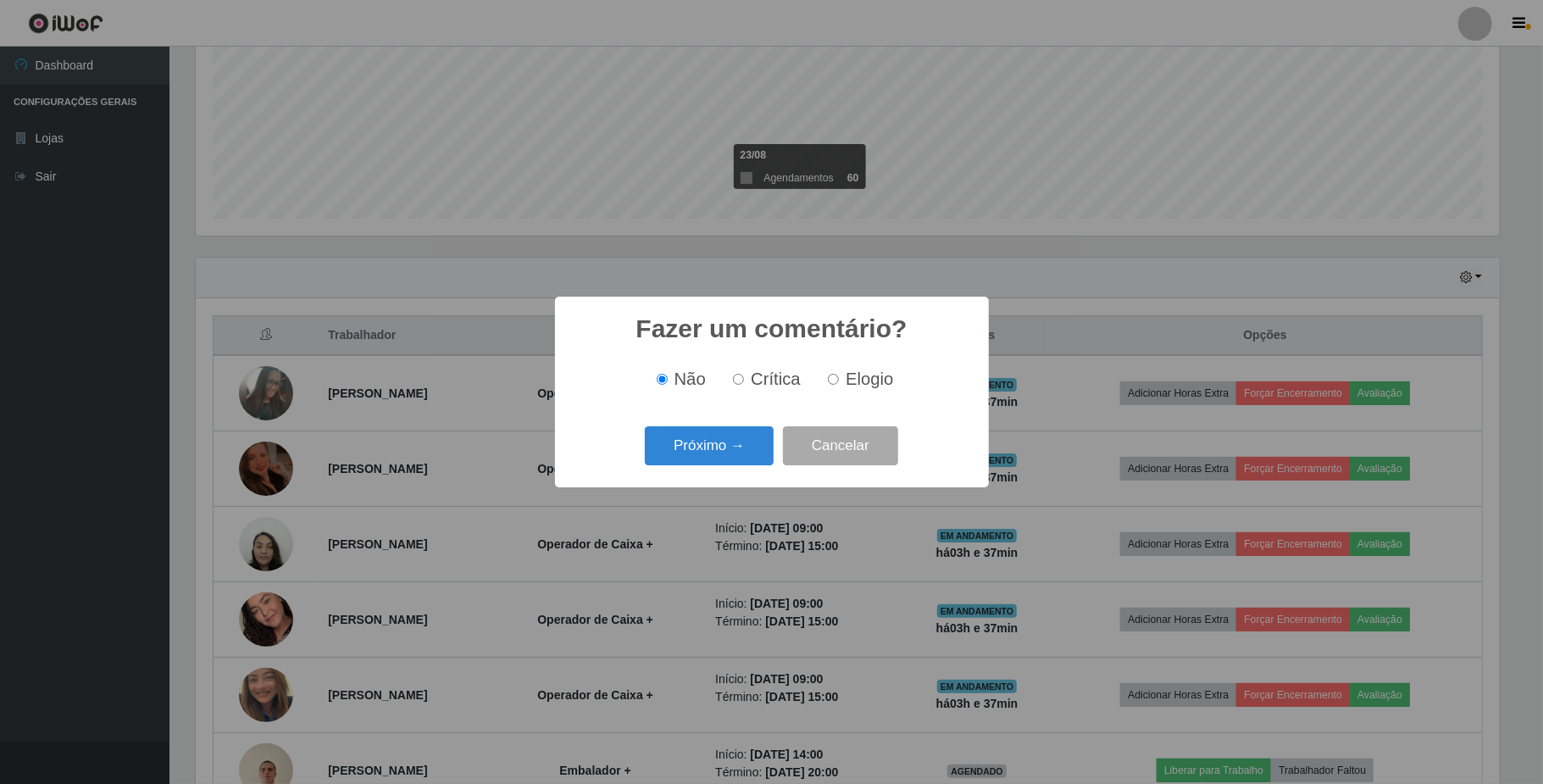
click at [830, 385] on input "Elogio" at bounding box center [833, 379] width 11 height 11
radio input "true"
click at [705, 448] on button "Próximo →" at bounding box center [709, 446] width 129 height 40
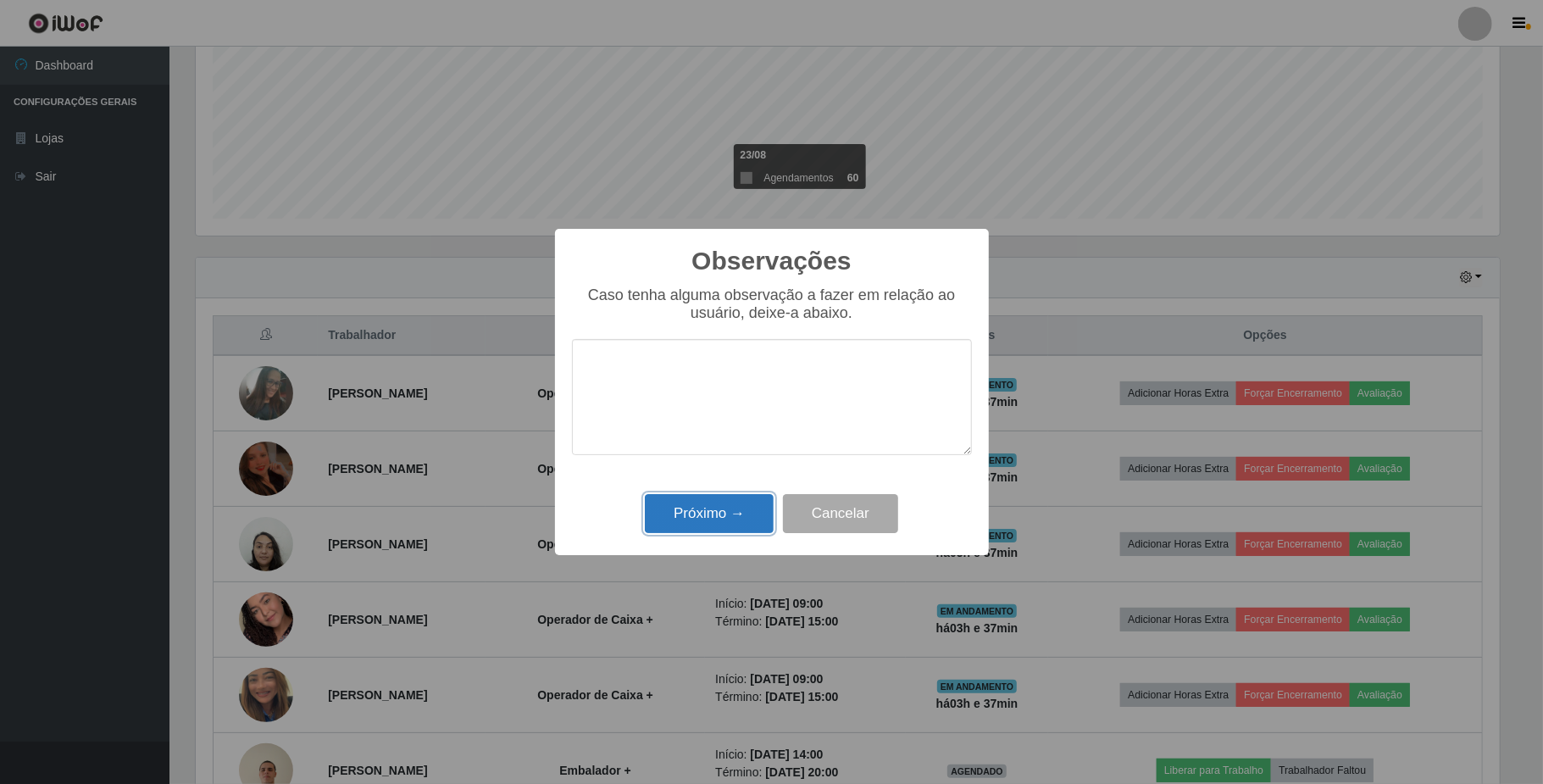
click at [719, 513] on button "Próximo →" at bounding box center [709, 514] width 129 height 40
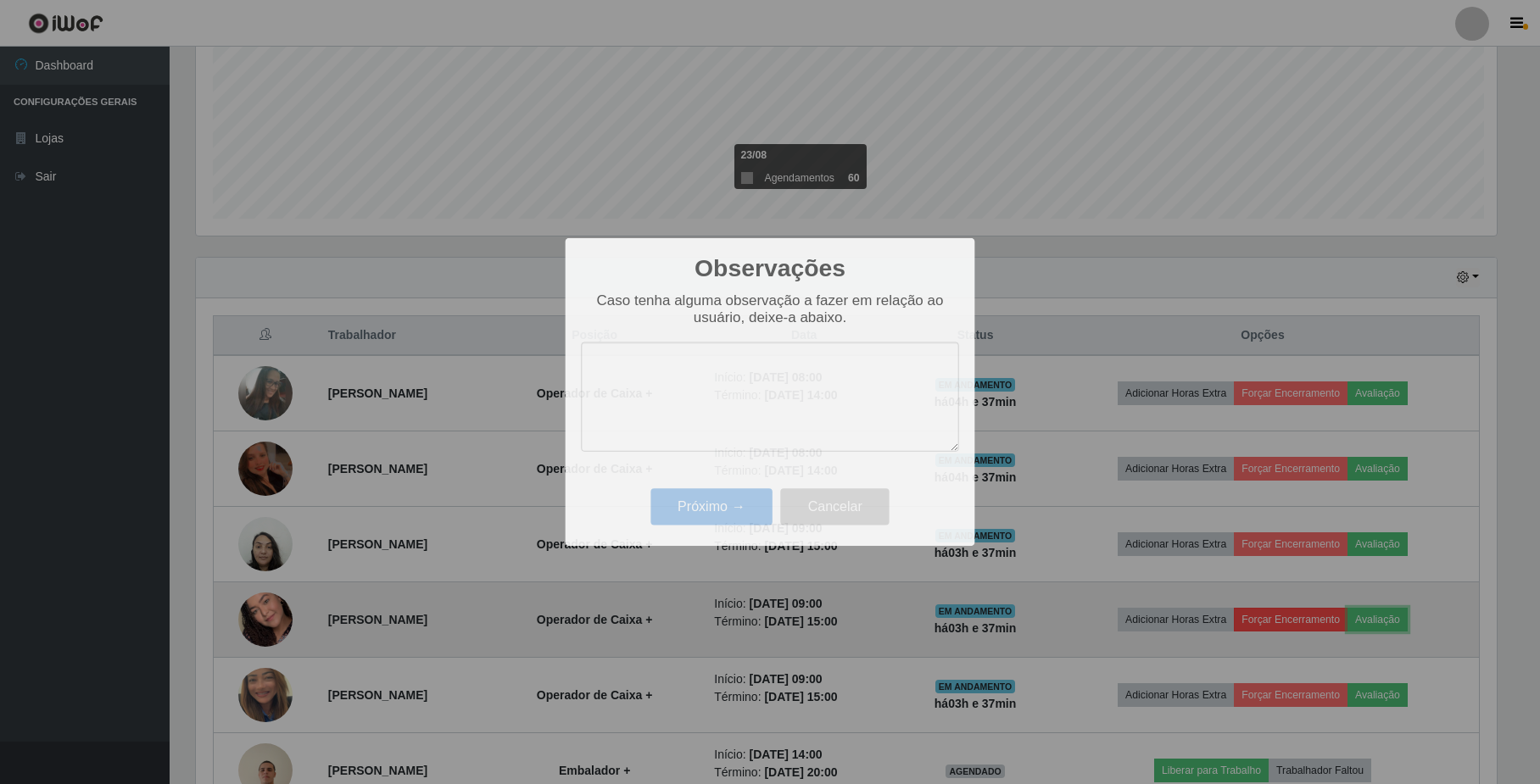
scroll to position [352, 1316]
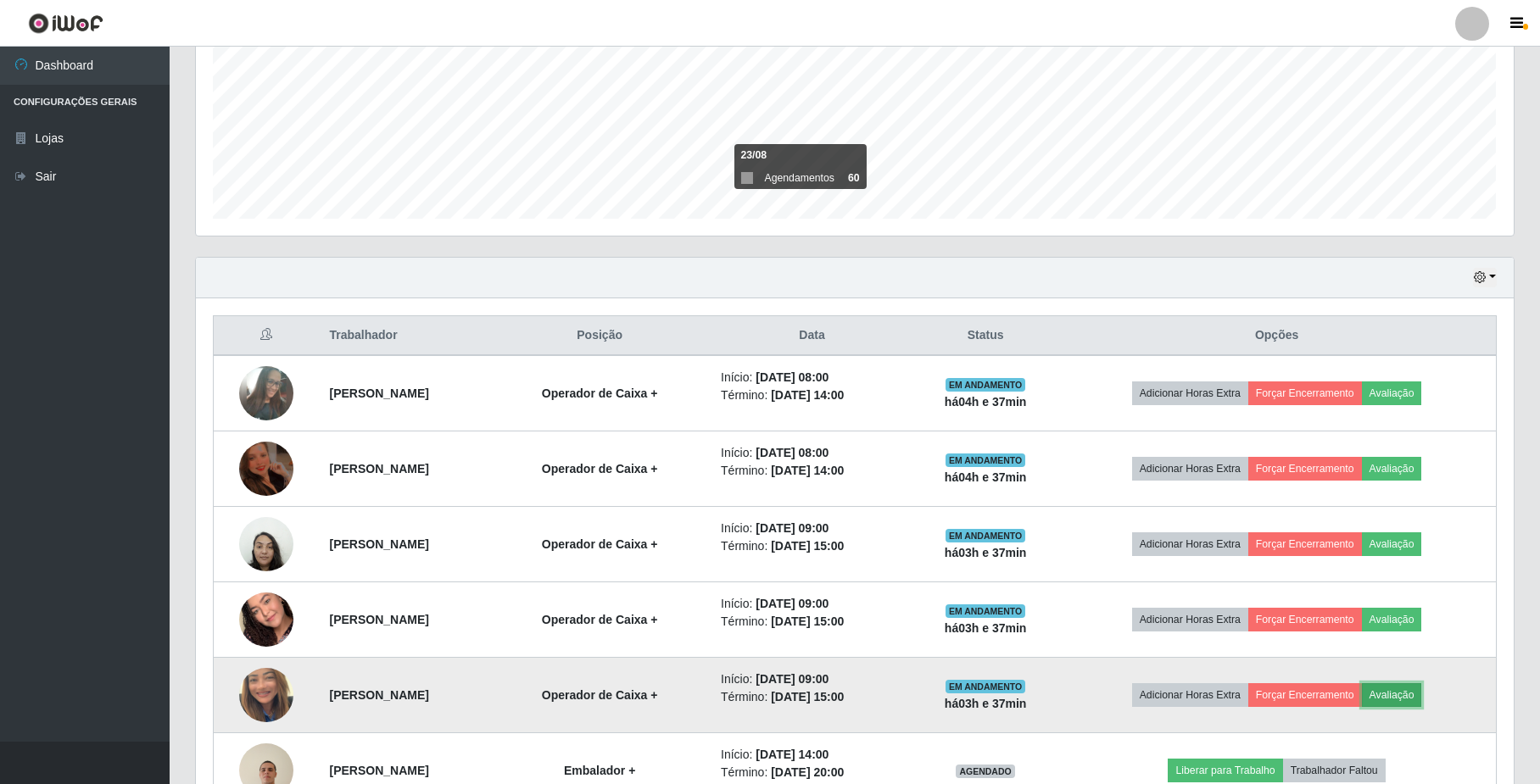
drag, startPoint x: 1440, startPoint y: 696, endPoint x: 1426, endPoint y: 696, distance: 14.0
click at [1422, 696] on button "Avaliação" at bounding box center [1391, 694] width 60 height 23
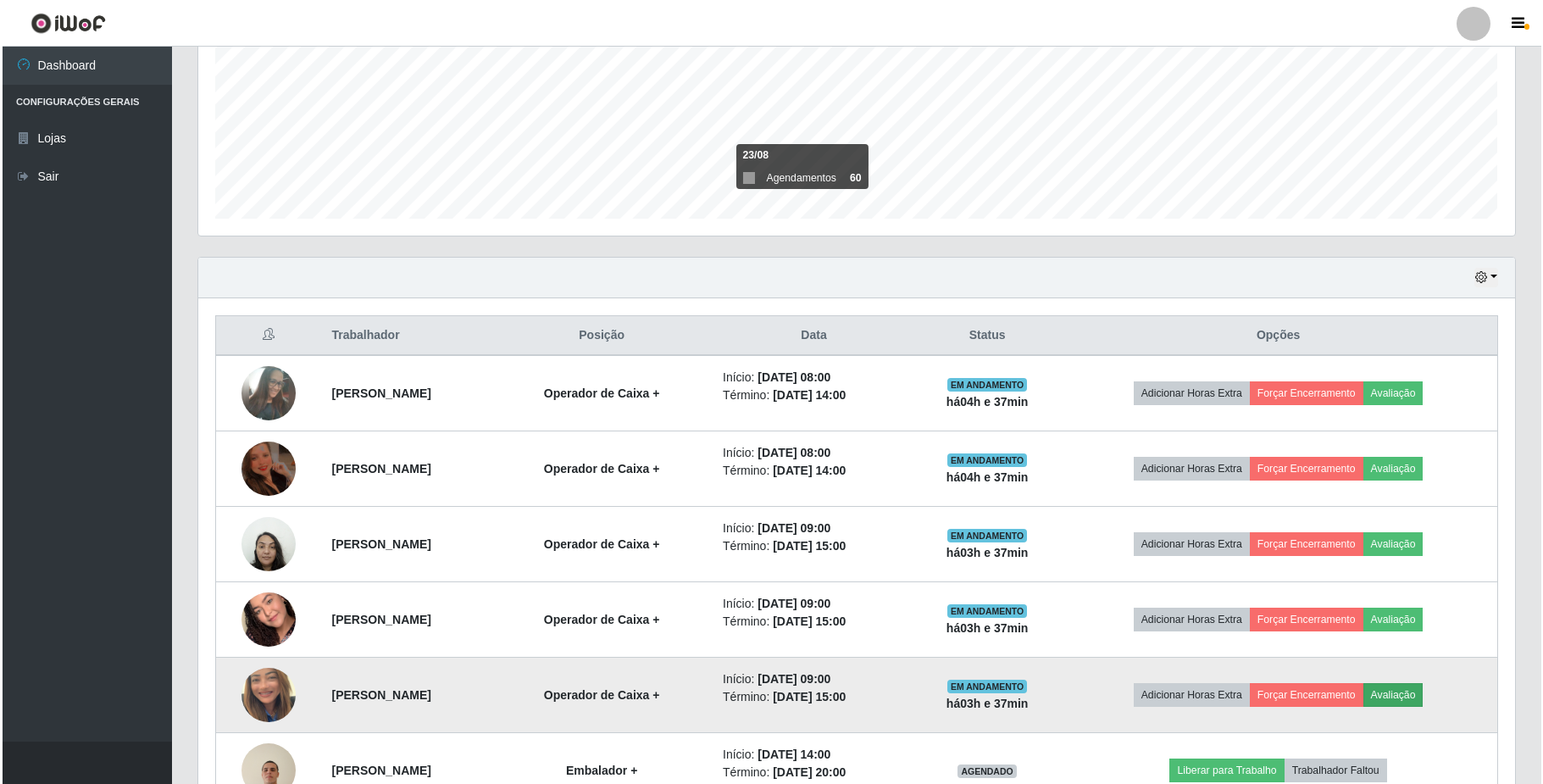
scroll to position [0, 0]
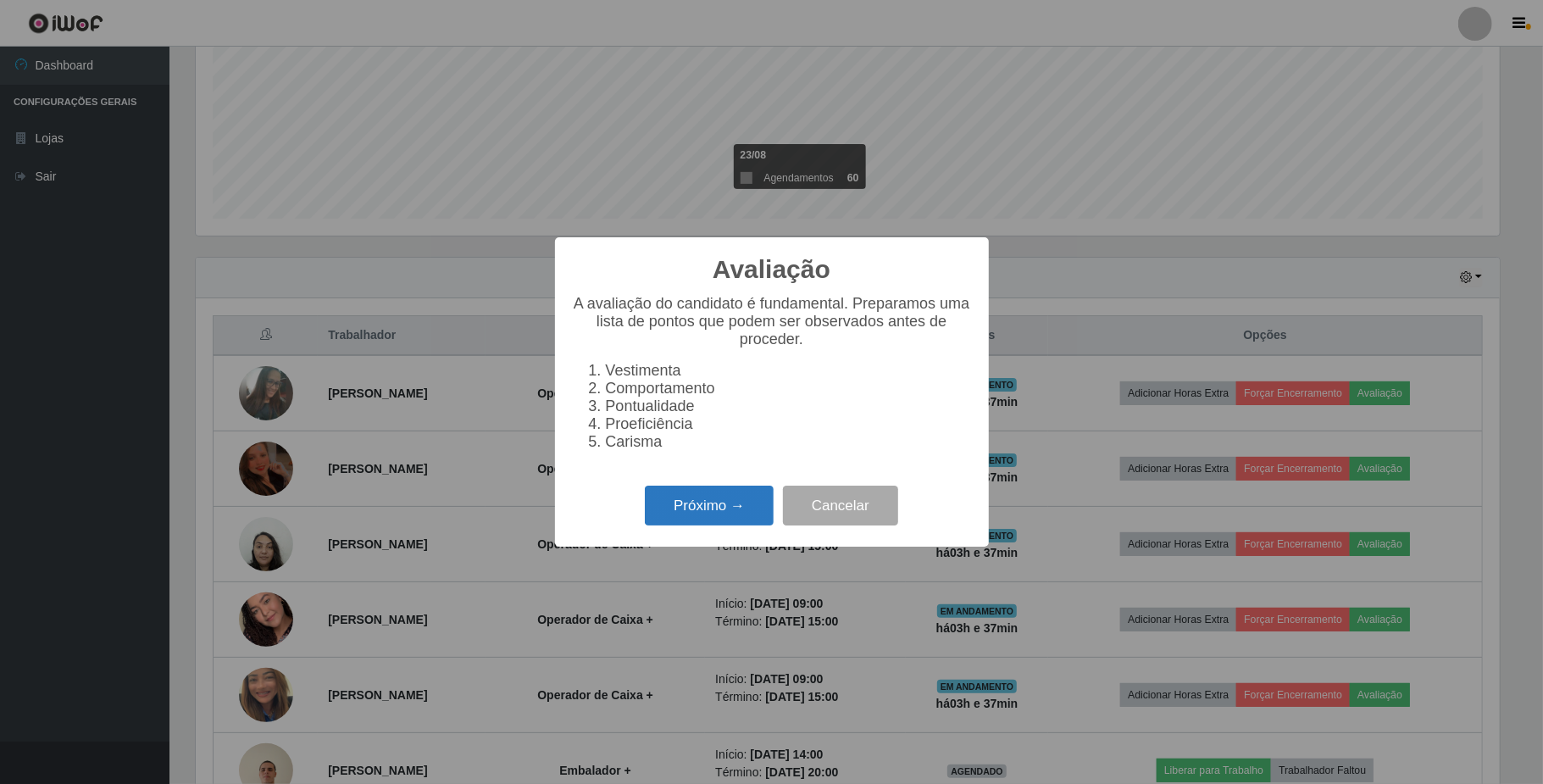
click at [730, 500] on button "Próximo →" at bounding box center [709, 506] width 129 height 40
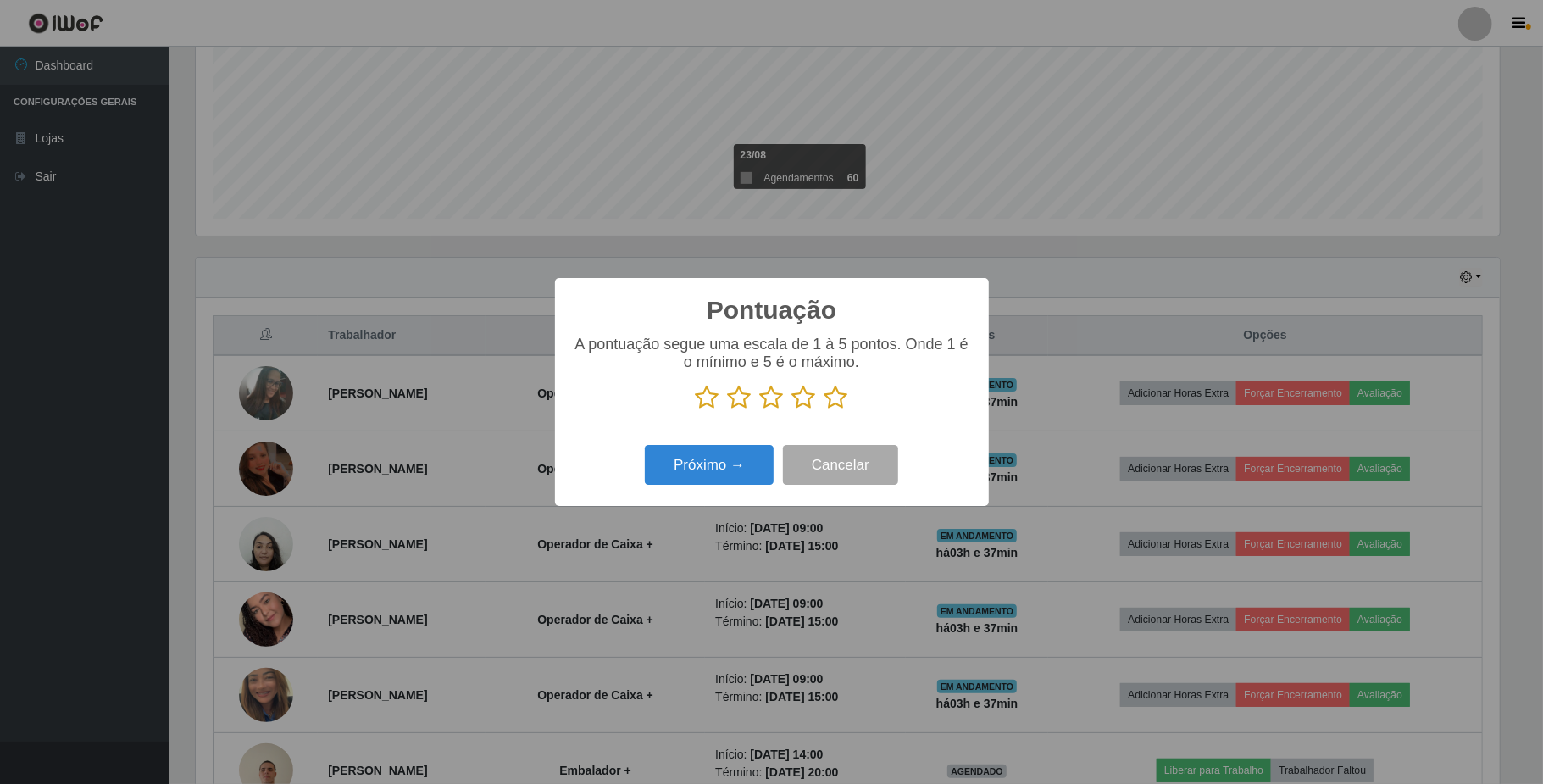
click at [800, 410] on icon at bounding box center [804, 397] width 23 height 25
click at [793, 410] on input "radio" at bounding box center [793, 410] width 0 height 0
click at [705, 463] on button "Próximo →" at bounding box center [709, 465] width 129 height 40
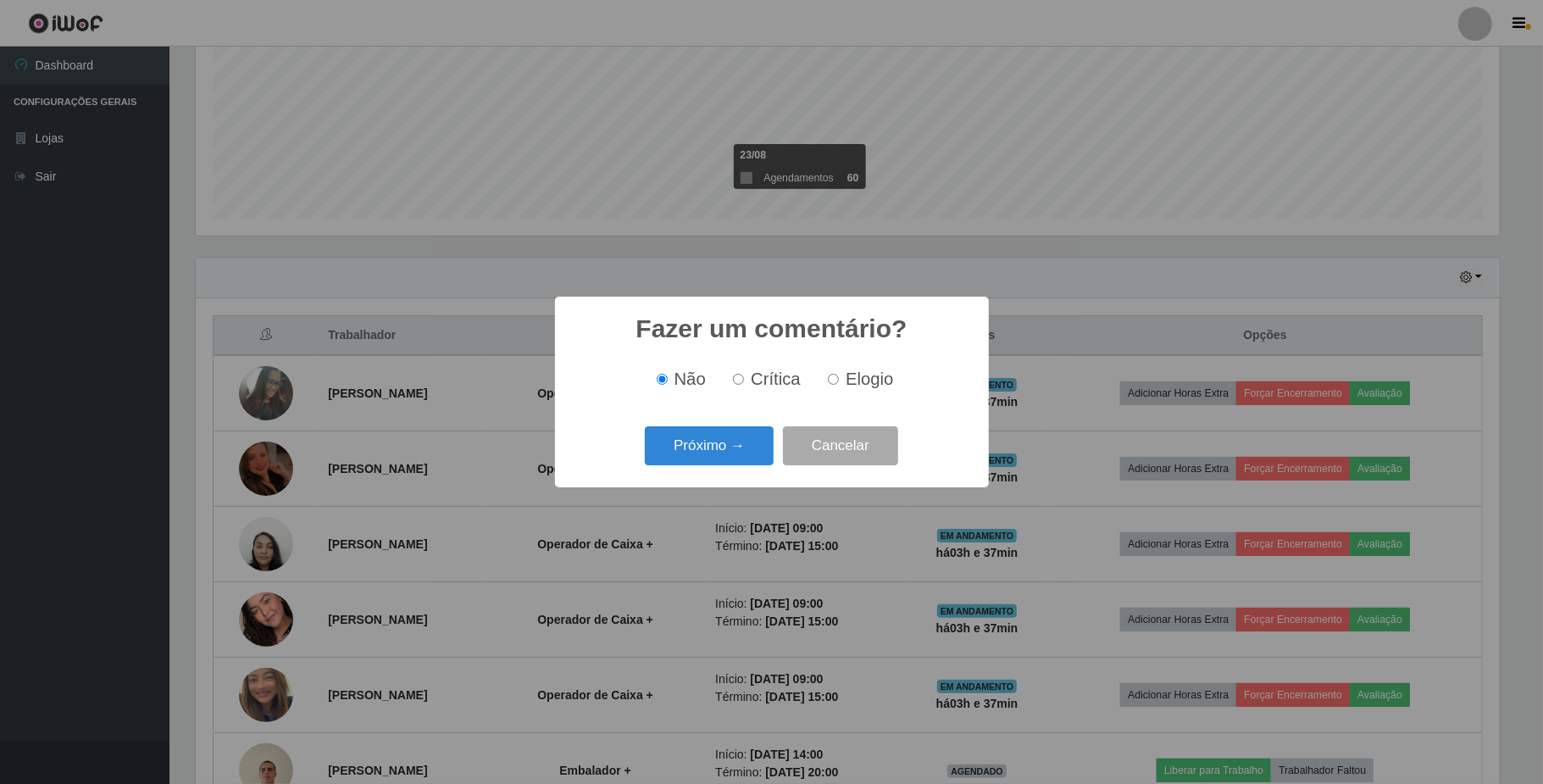
click at [830, 376] on input "Elogio" at bounding box center [833, 379] width 11 height 11
radio input "true"
click at [741, 440] on button "Próximo →" at bounding box center [709, 446] width 129 height 40
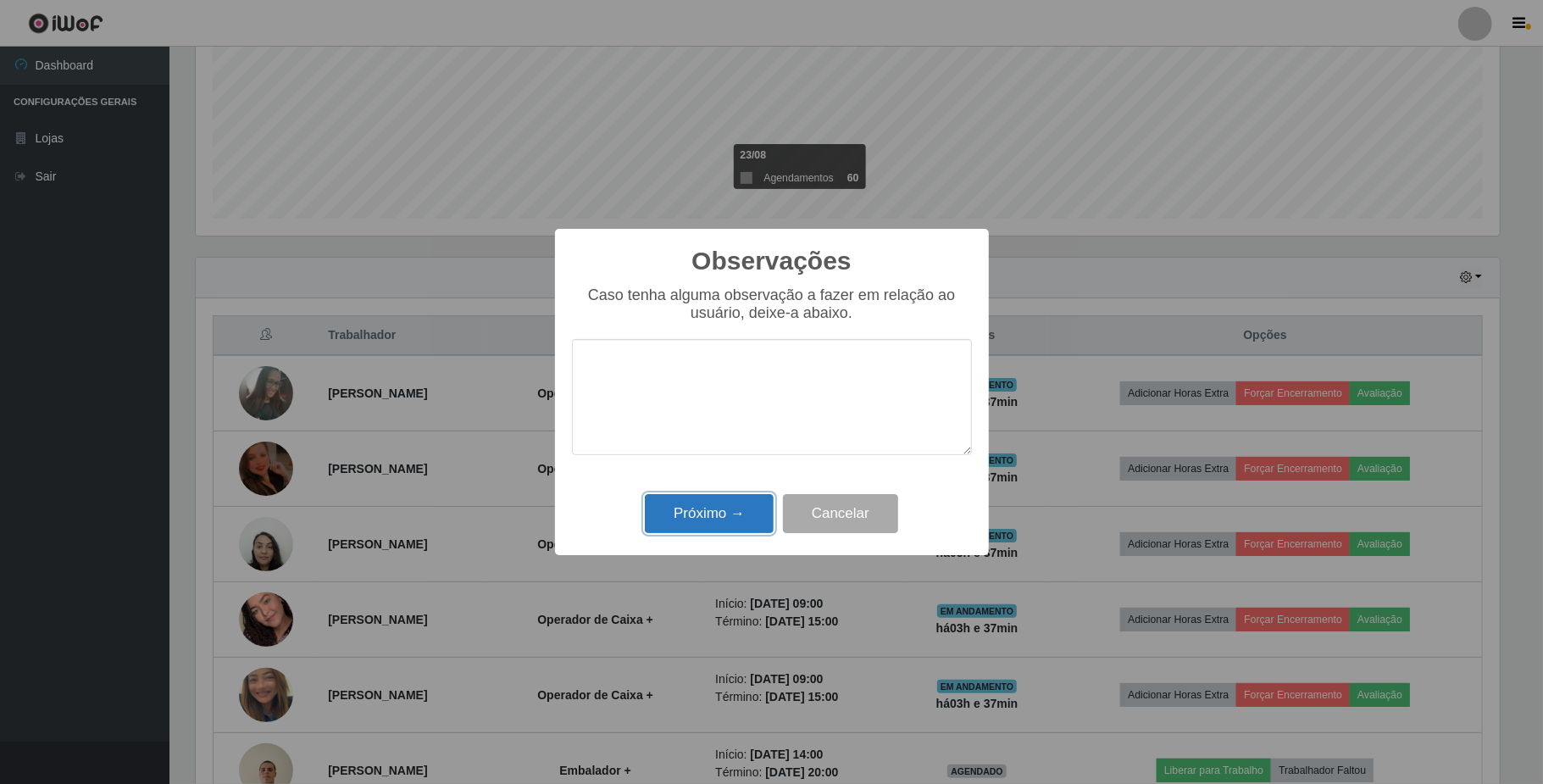
click at [719, 503] on button "Próximo →" at bounding box center [709, 514] width 129 height 40
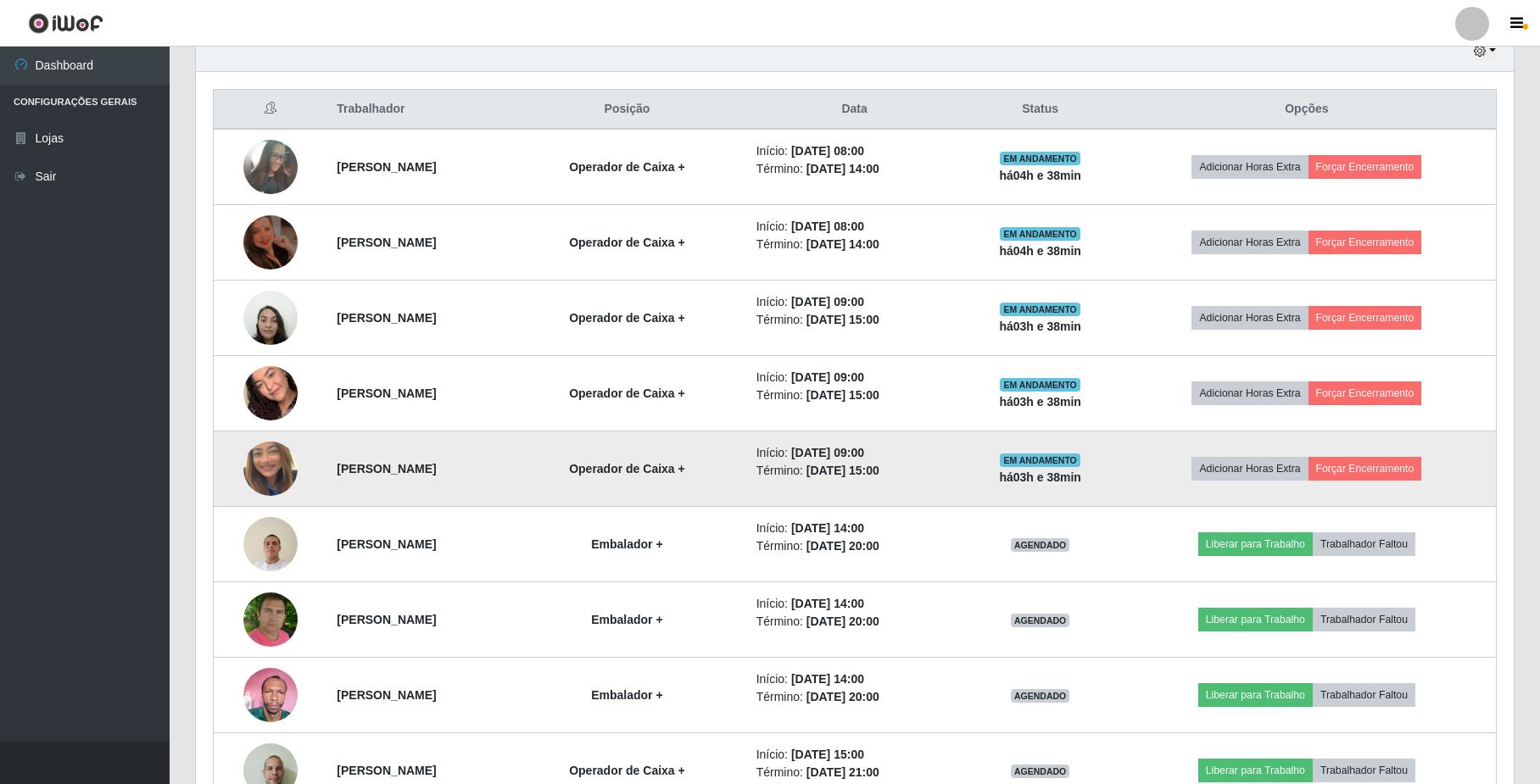
click at [263, 470] on img at bounding box center [271, 468] width 54 height 97
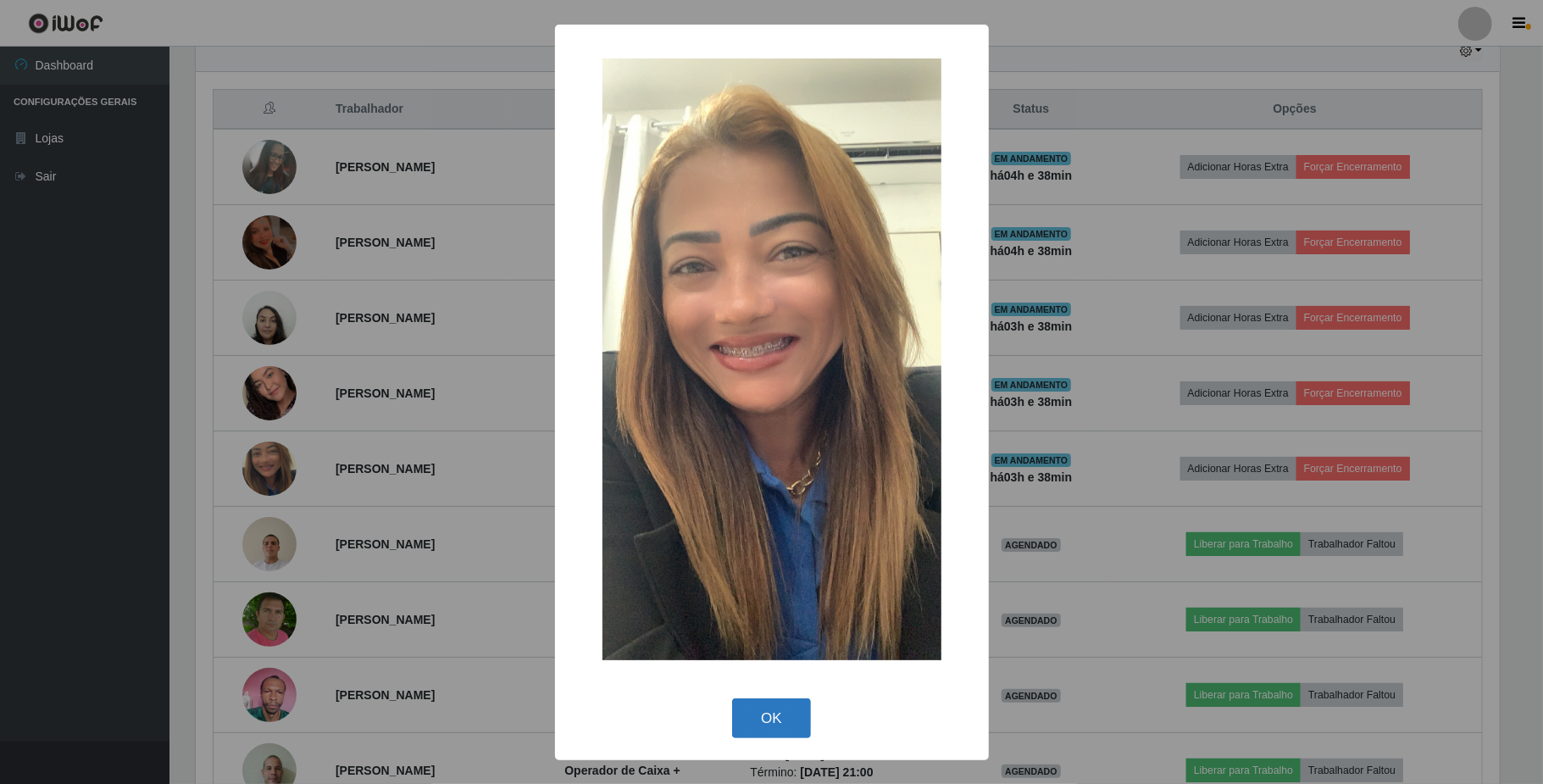
click at [804, 709] on button "OK" at bounding box center [771, 718] width 79 height 40
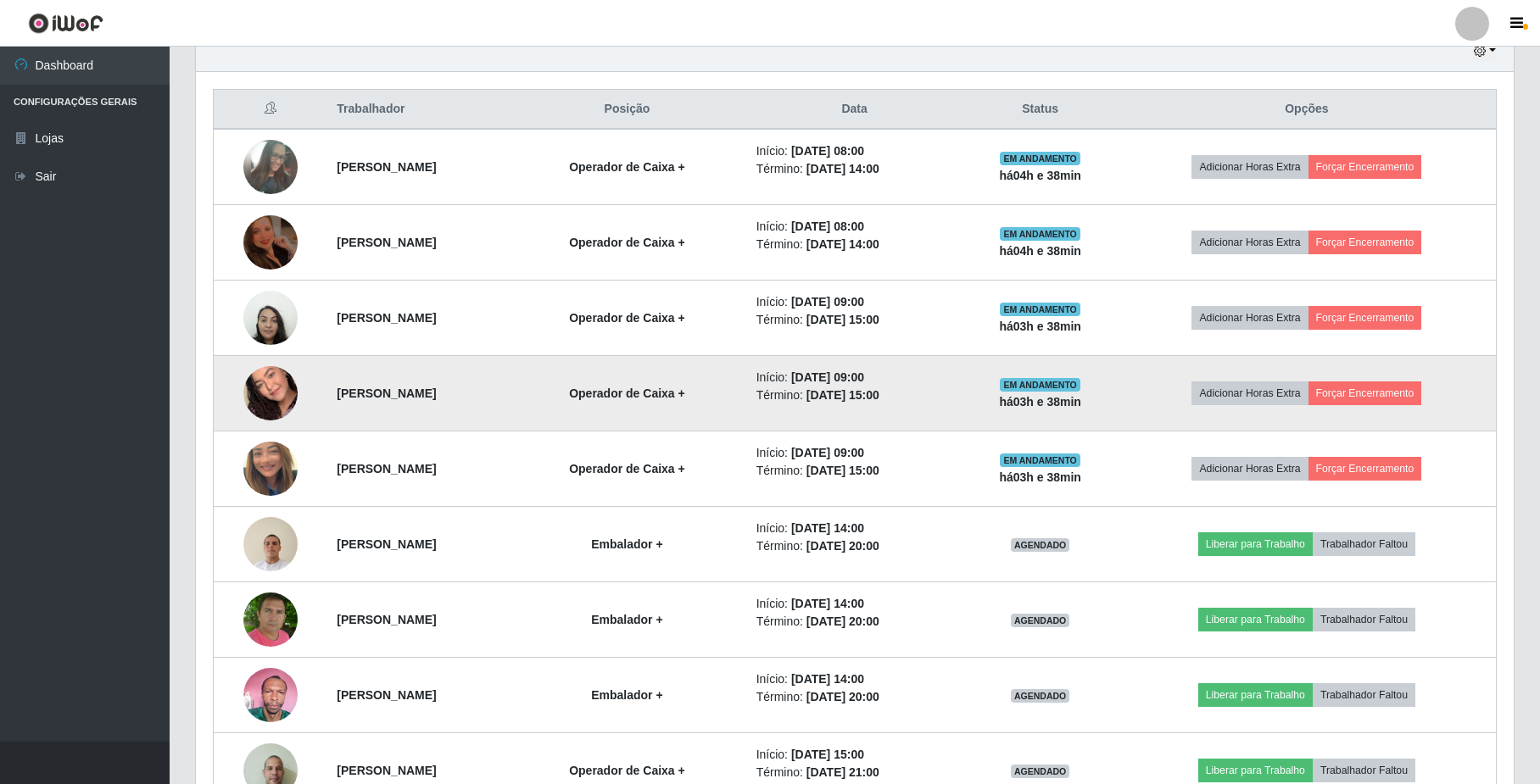
click at [256, 397] on img at bounding box center [271, 392] width 54 height 97
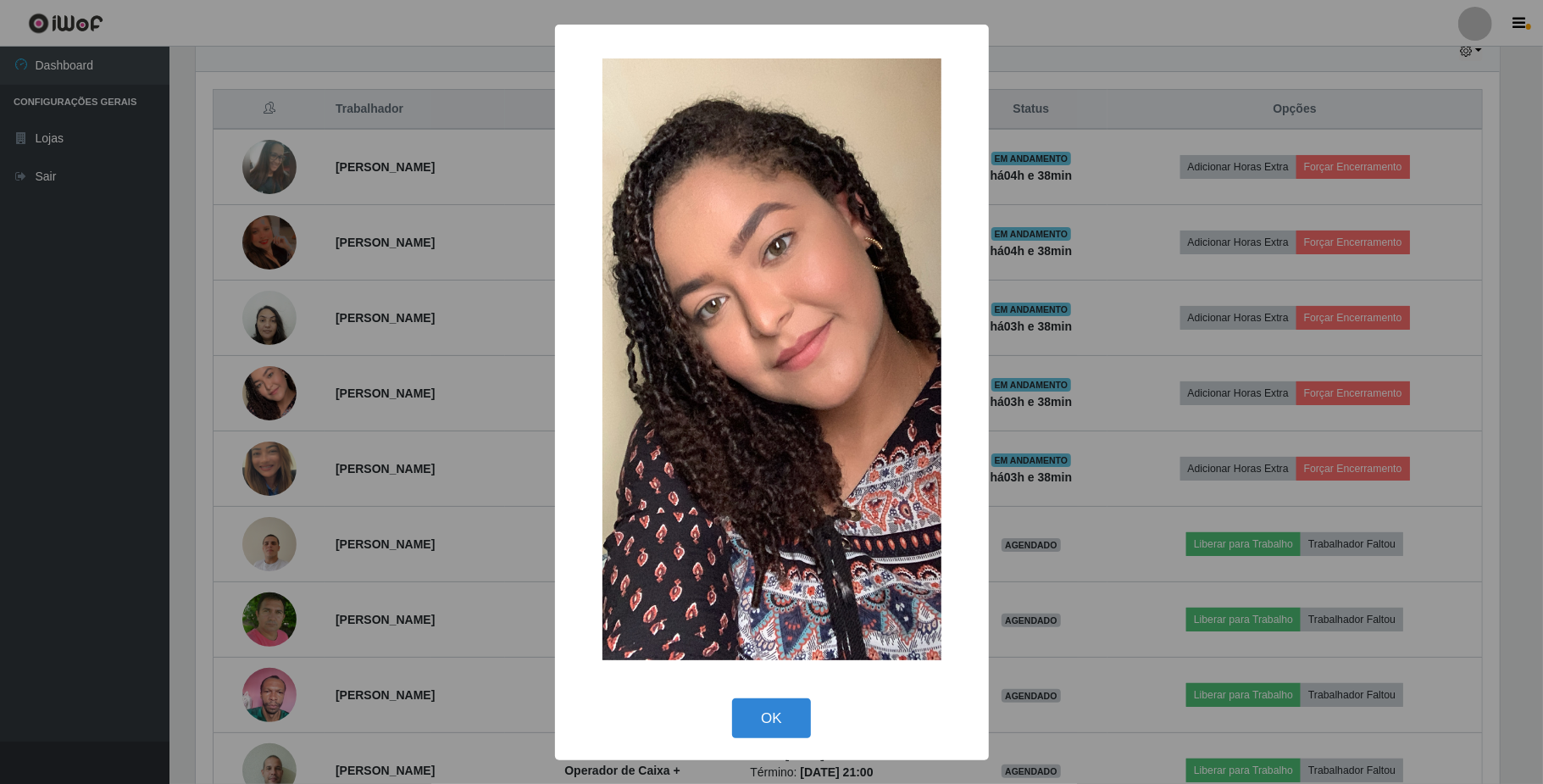
drag, startPoint x: 747, startPoint y: 719, endPoint x: 454, endPoint y: 479, distance: 378.7
click at [744, 717] on button "OK" at bounding box center [771, 718] width 79 height 40
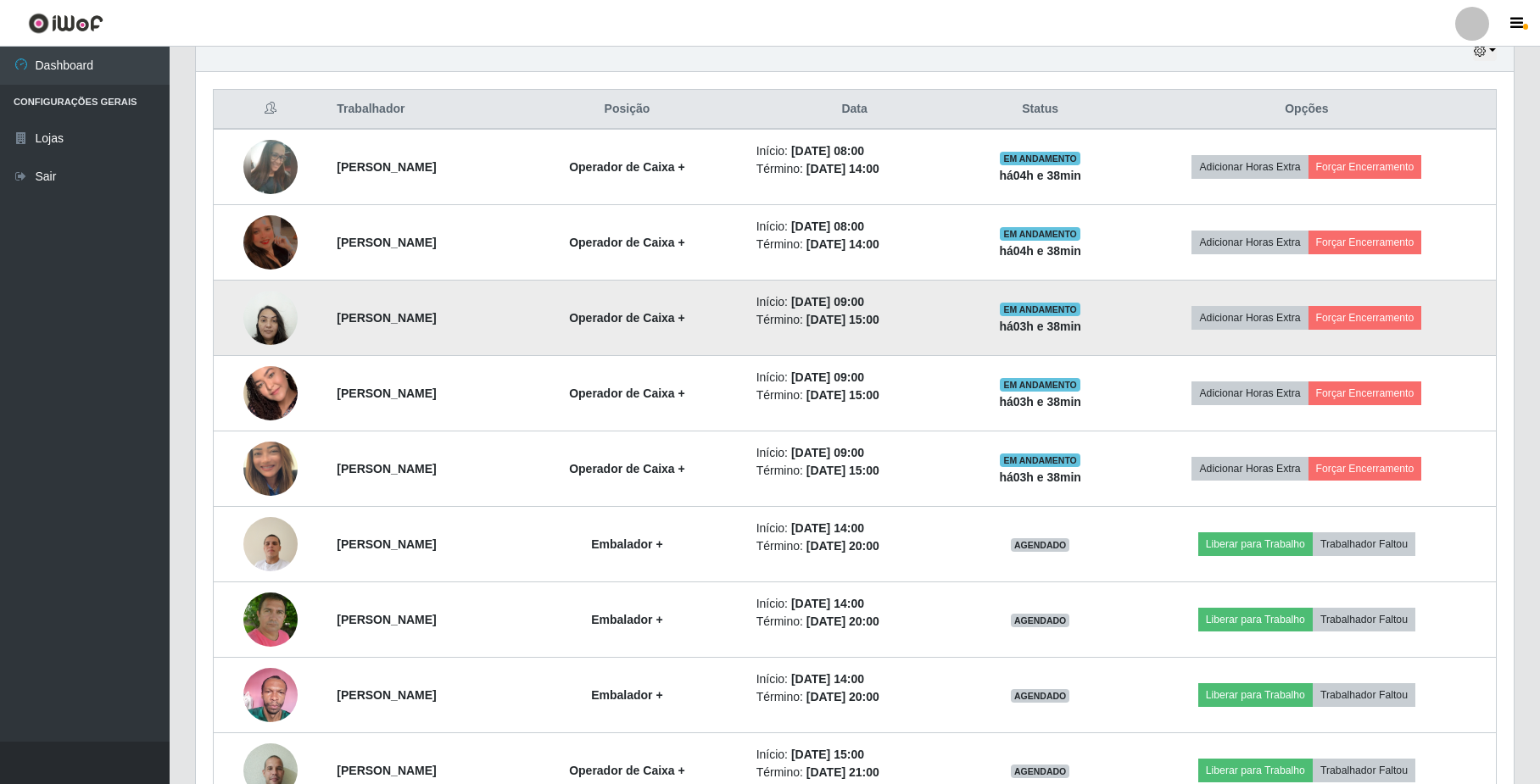
click at [261, 334] on img at bounding box center [271, 317] width 54 height 72
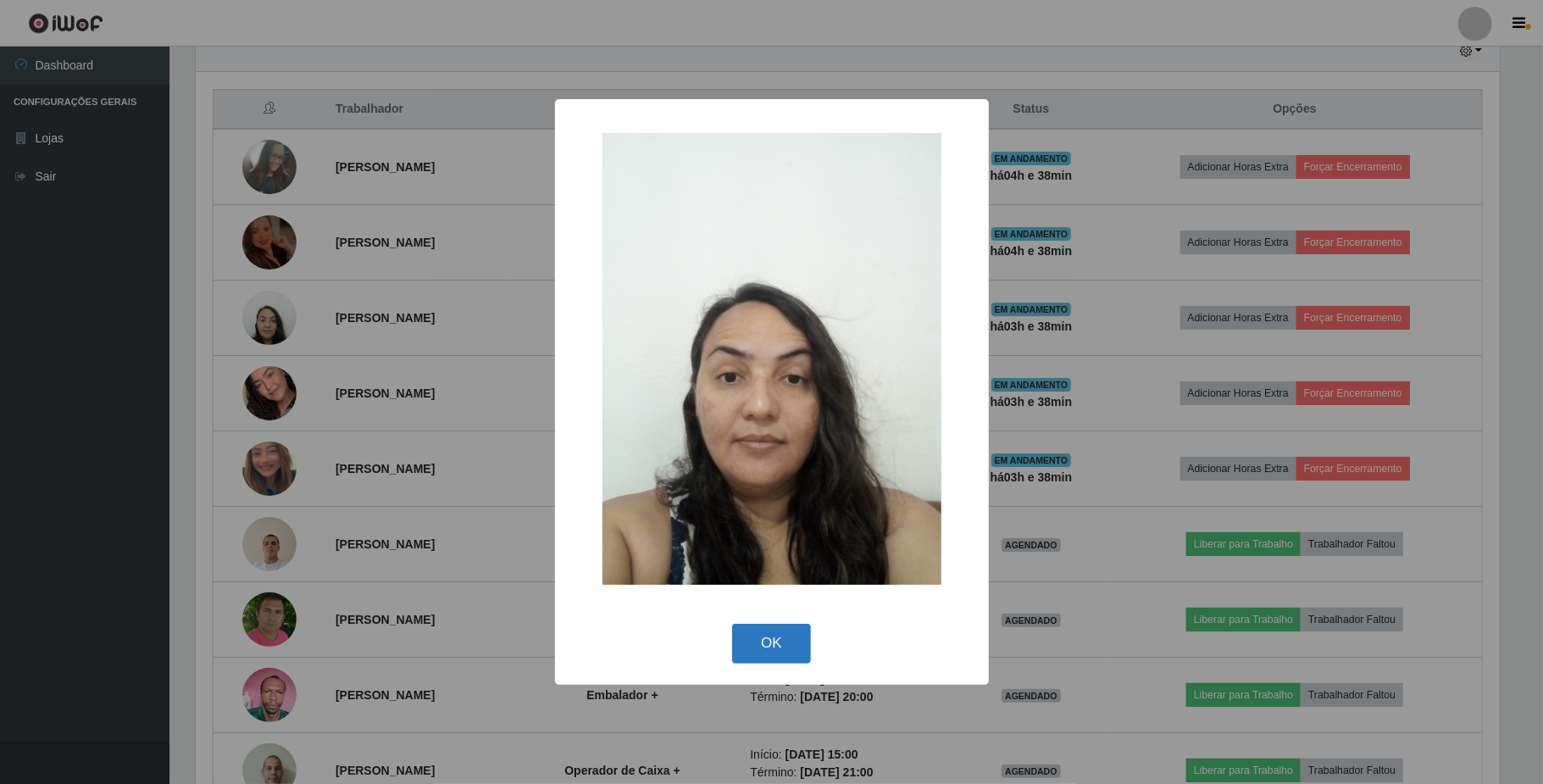
drag, startPoint x: 788, startPoint y: 653, endPoint x: 785, endPoint y: 639, distance: 14.3
click at [788, 648] on button "OK" at bounding box center [771, 644] width 79 height 40
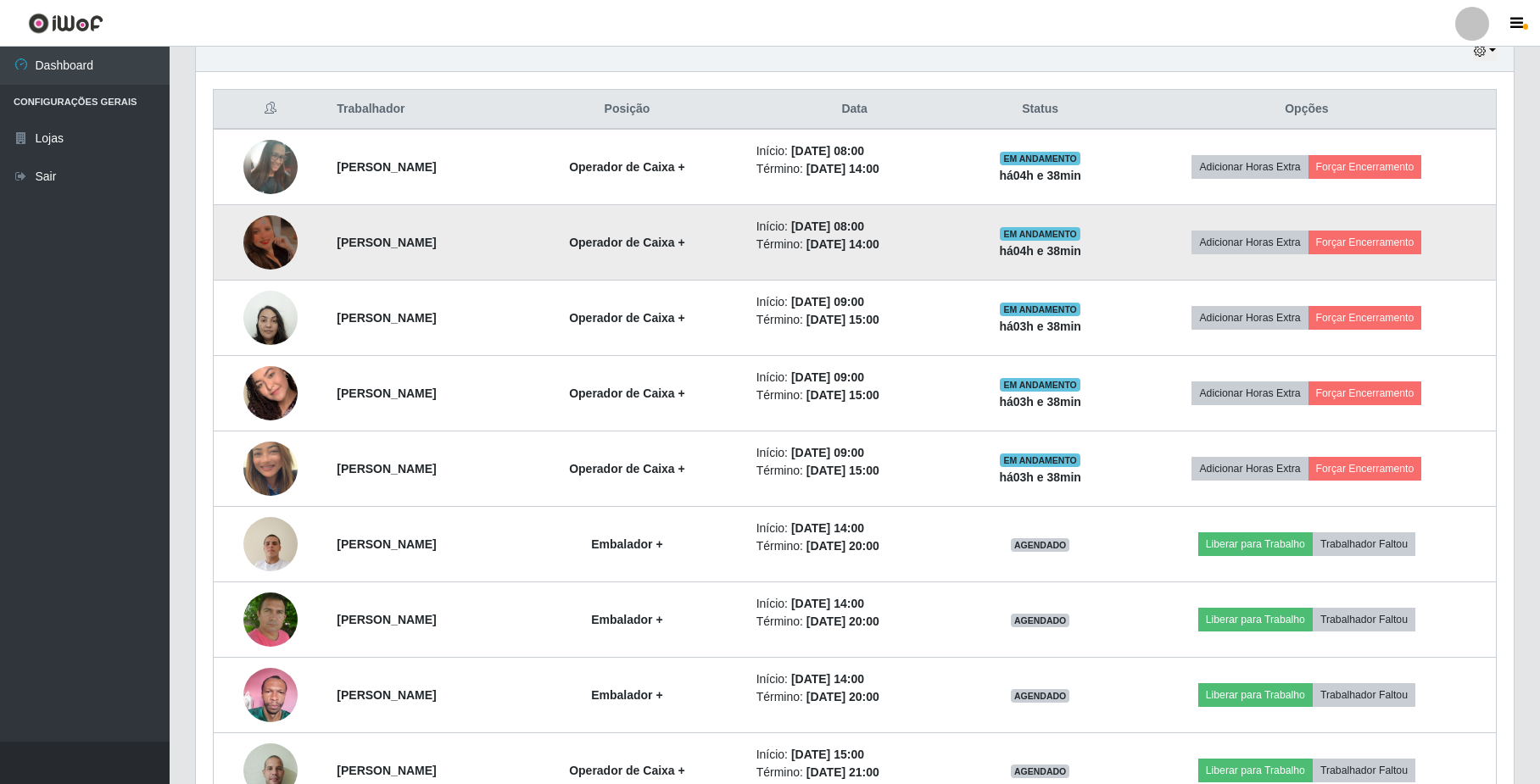
click at [263, 265] on img at bounding box center [271, 242] width 54 height 72
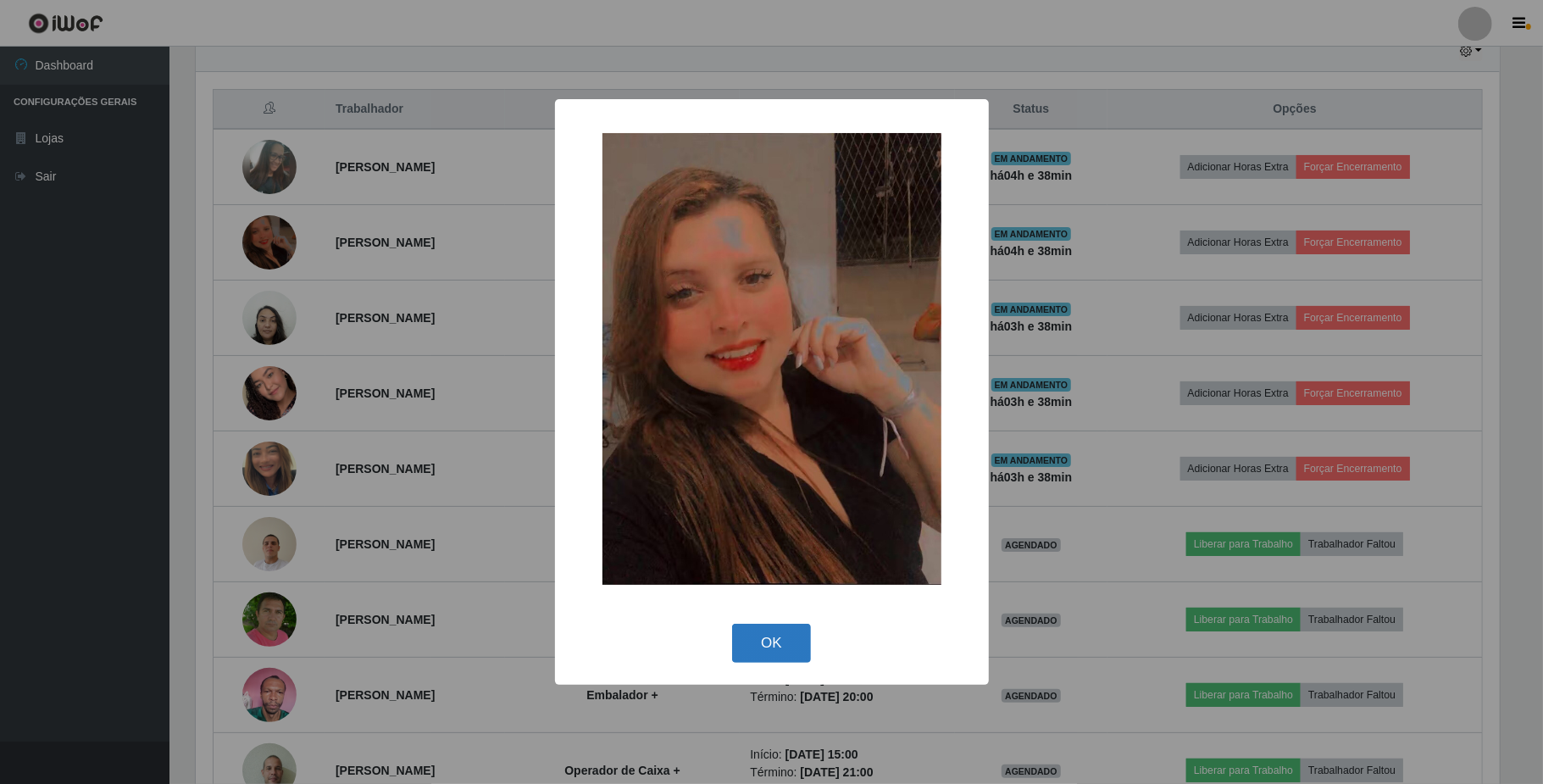
click at [795, 638] on button "OK" at bounding box center [771, 644] width 79 height 40
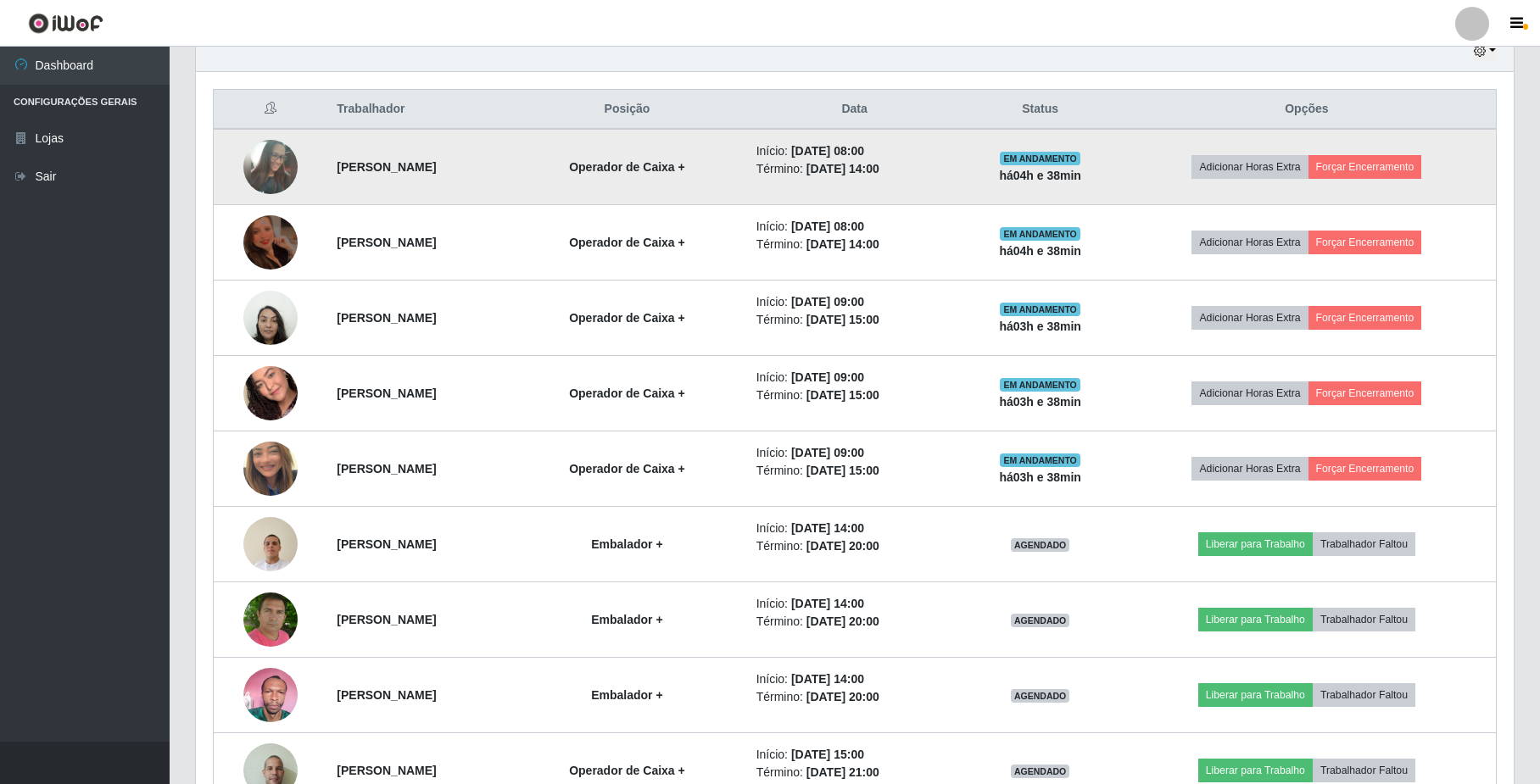
click at [263, 171] on img at bounding box center [271, 167] width 54 height 74
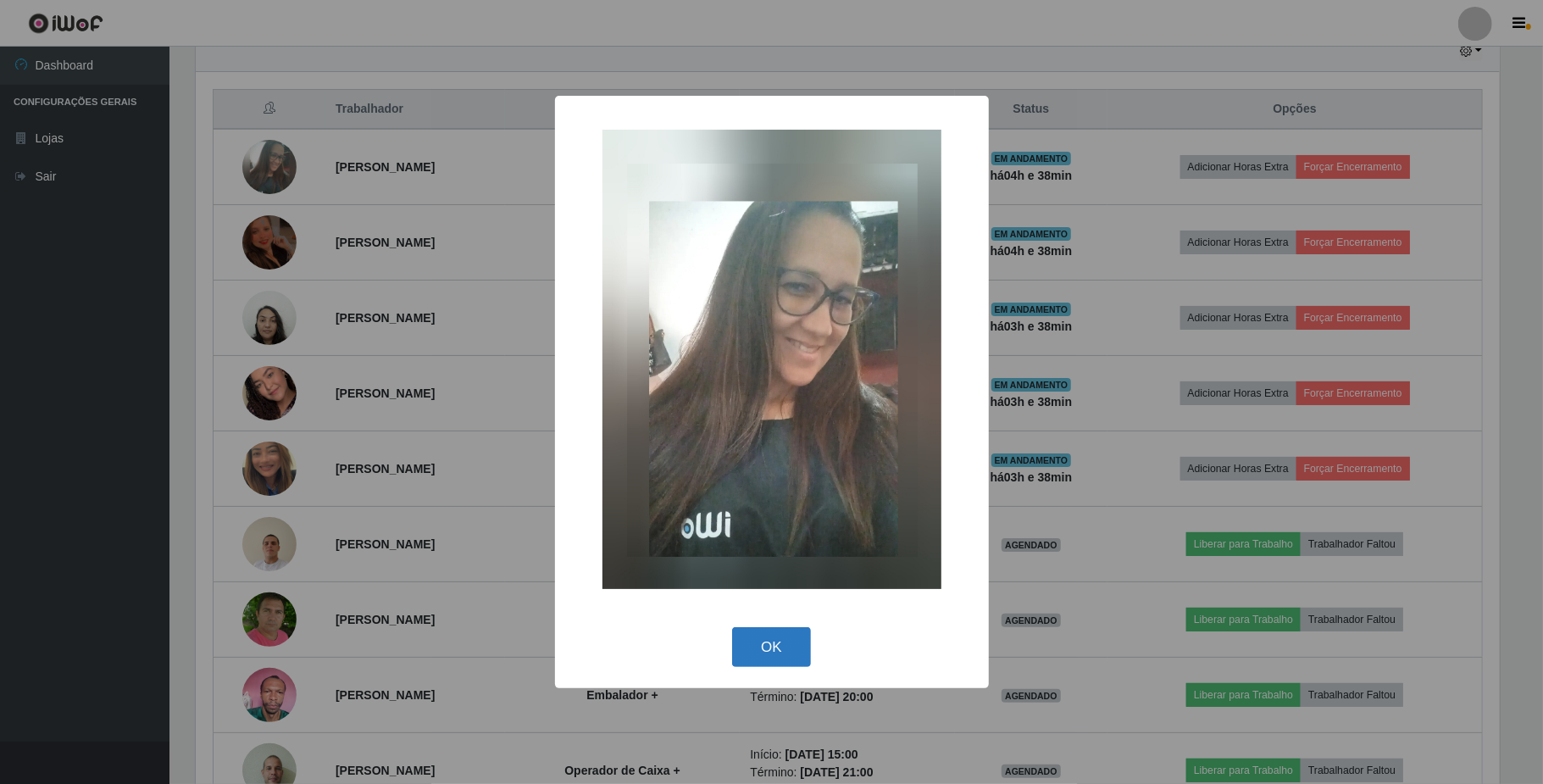
click at [755, 651] on button "OK" at bounding box center [771, 647] width 79 height 40
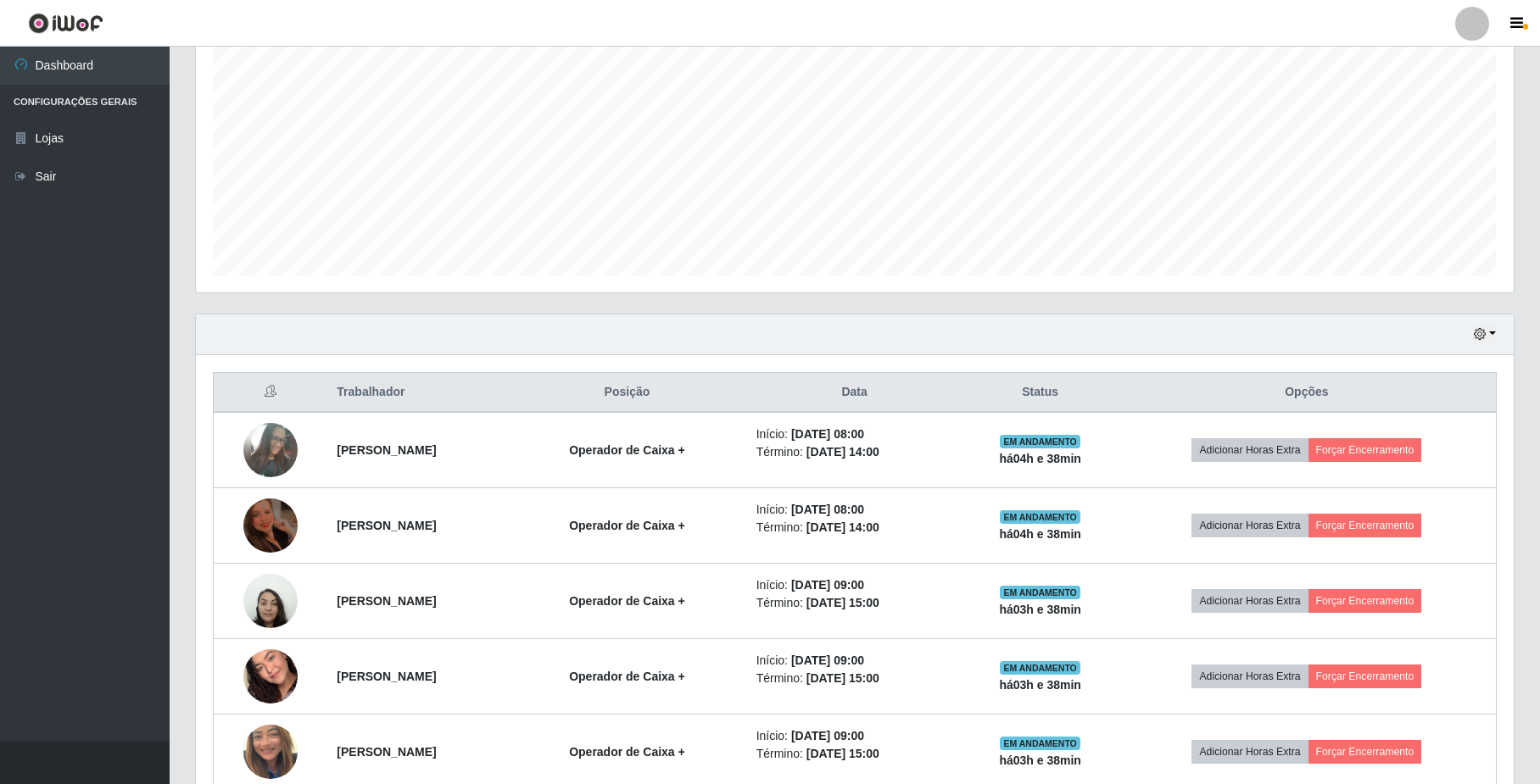
scroll to position [339, 0]
